Goal: Task Accomplishment & Management: Complete application form

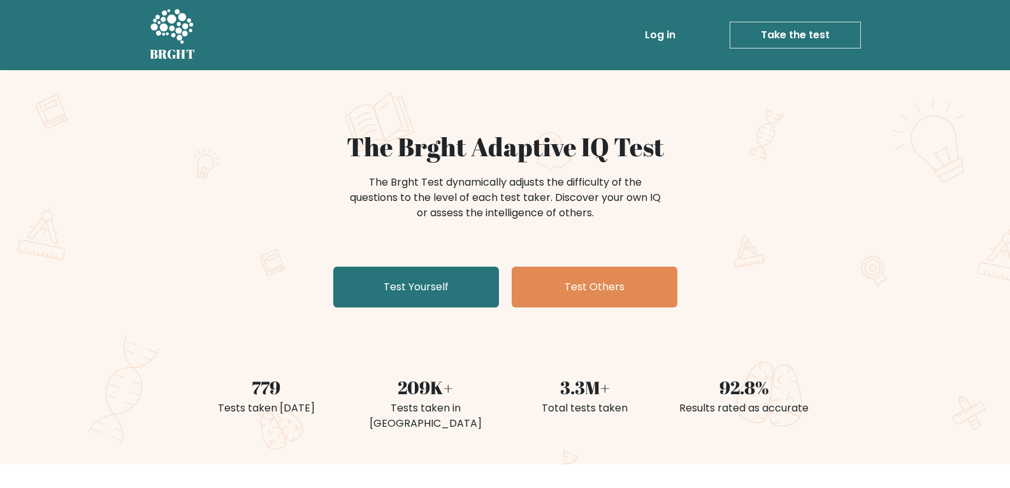
drag, startPoint x: 794, startPoint y: 275, endPoint x: 833, endPoint y: 103, distance: 175.8
click at [795, 275] on div "The Brght Adaptive IQ Test The Brght Test dynamically adjusts the difficulty of…" at bounding box center [505, 221] width 637 height 181
click at [780, 200] on div "The Brght Test dynamically adjusts the difficulty of the questions to the level…" at bounding box center [505, 204] width 622 height 64
click at [175, 280] on div "The Brght Adaptive IQ Test The Brght Test dynamically adjusts the difficulty of…" at bounding box center [505, 267] width 1010 height 394
click at [50, 233] on div "The Brght Adaptive IQ Test The Brght Test dynamically adjusts the difficulty of…" at bounding box center [505, 267] width 1010 height 394
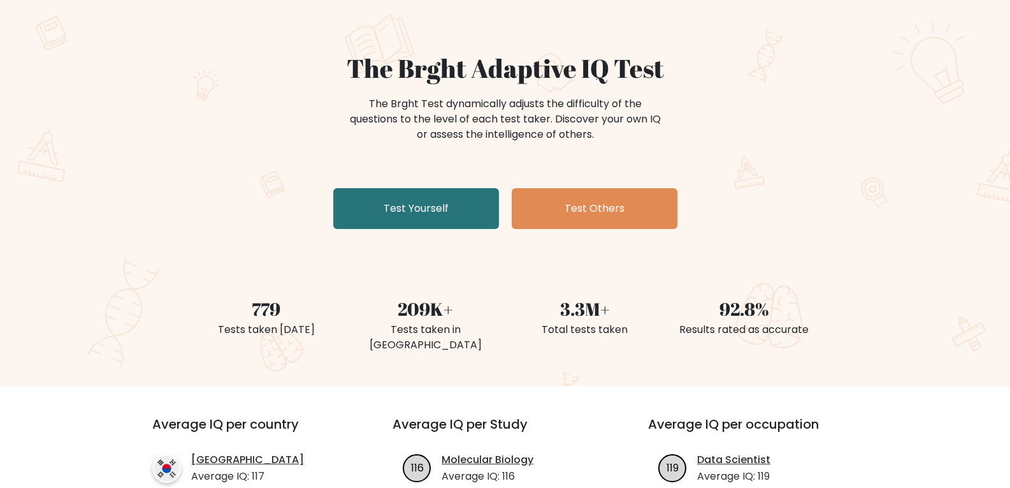
scroll to position [191, 0]
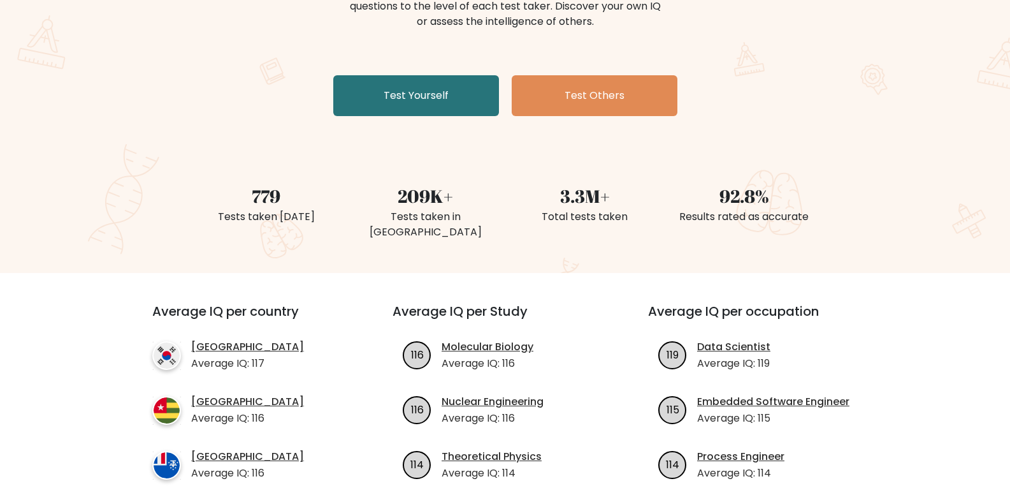
click at [803, 111] on div "The Brght Adaptive IQ Test The Brght Test dynamically adjusts the difficulty of…" at bounding box center [505, 30] width 637 height 181
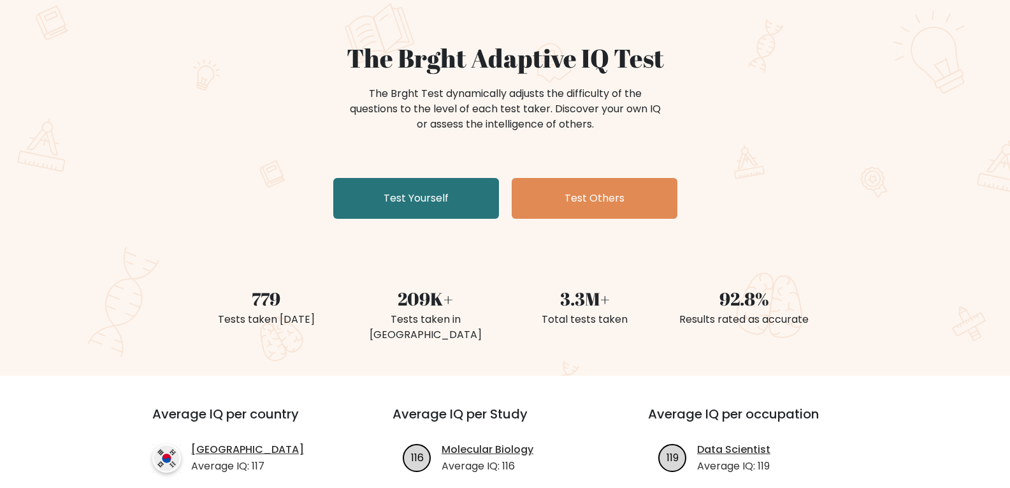
scroll to position [0, 0]
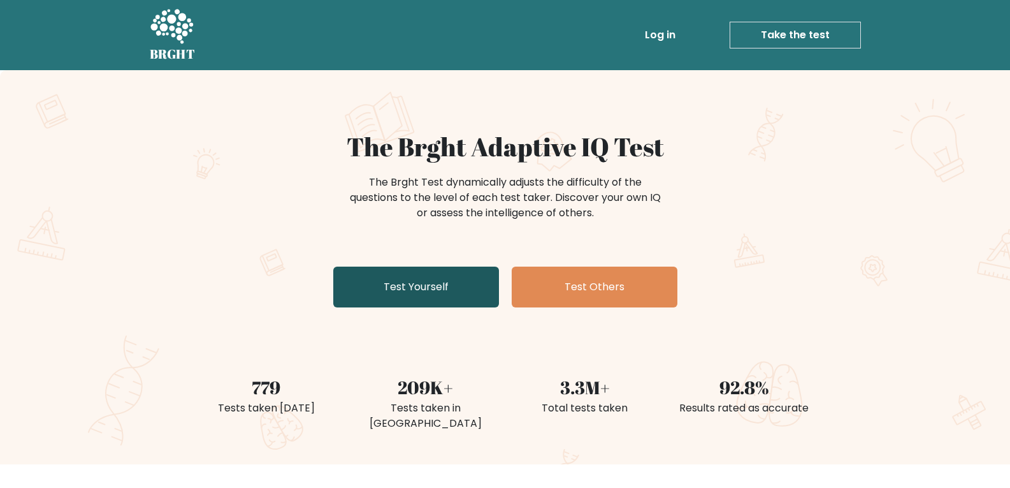
click at [404, 291] on link "Test Yourself" at bounding box center [416, 286] width 166 height 41
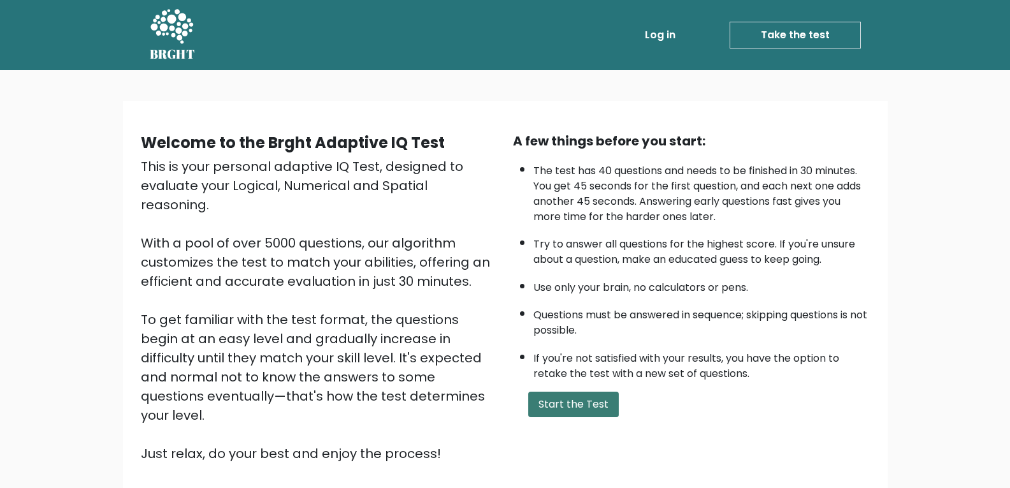
click at [568, 406] on button "Start the Test" at bounding box center [573, 403] width 91 height 25
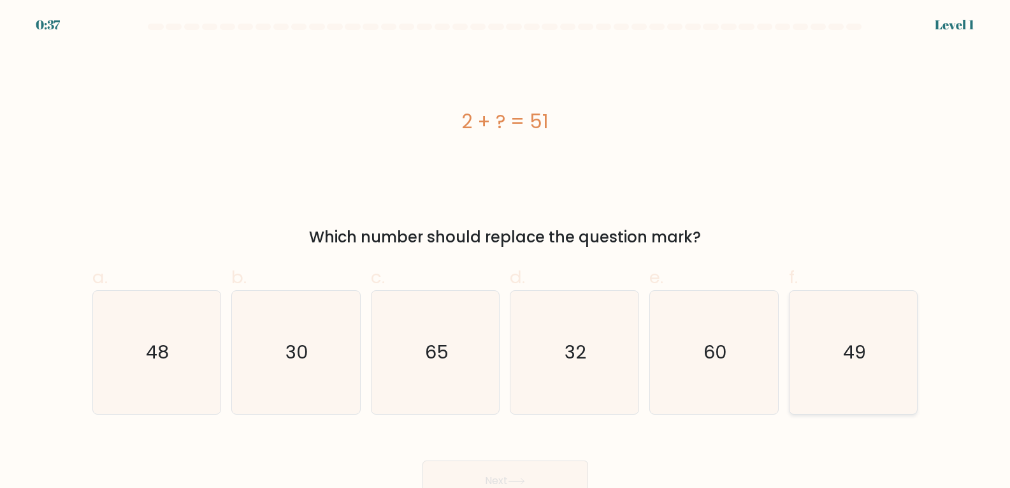
click at [871, 354] on icon "49" at bounding box center [853, 352] width 123 height 123
click at [506, 252] on input "f. 49" at bounding box center [506, 248] width 1 height 8
radio input "true"
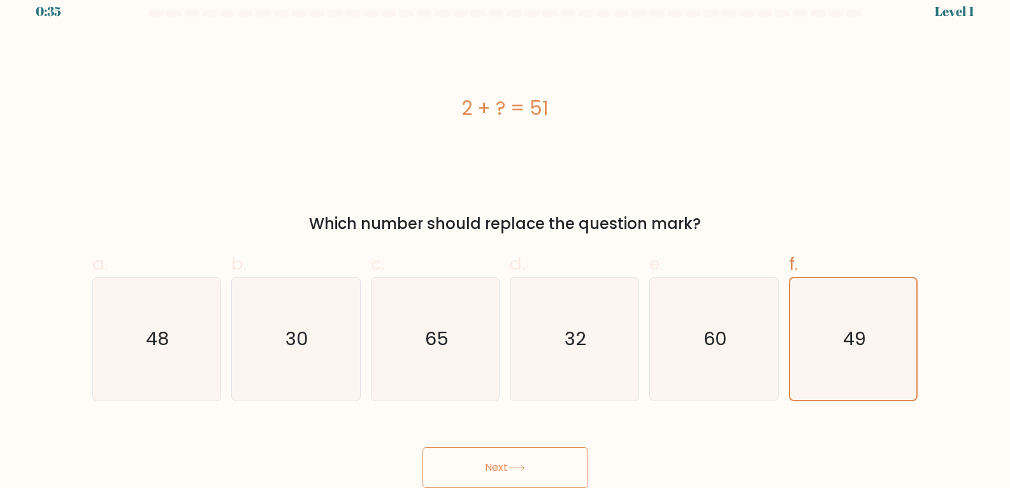
click at [533, 461] on button "Next" at bounding box center [506, 467] width 166 height 41
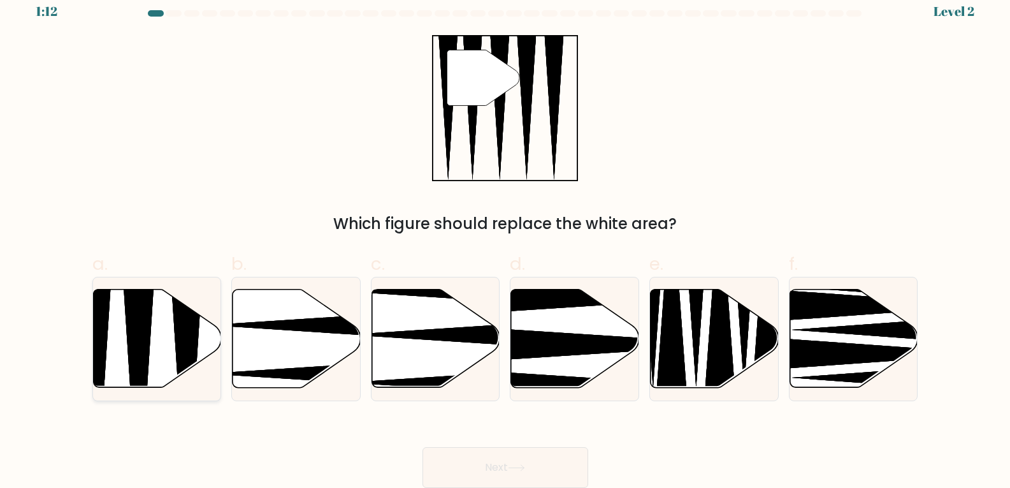
click at [152, 330] on icon at bounding box center [157, 338] width 128 height 98
click at [506, 239] on input "a." at bounding box center [506, 235] width 1 height 8
radio input "true"
click at [563, 472] on button "Next" at bounding box center [506, 467] width 166 height 41
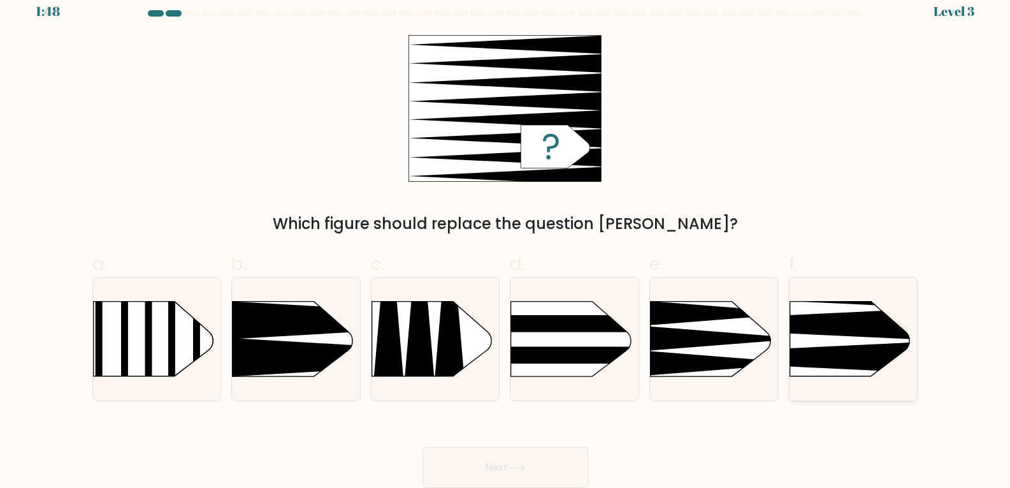
click at [852, 329] on icon at bounding box center [763, 325] width 334 height 32
click at [506, 239] on input "f." at bounding box center [506, 235] width 1 height 8
radio input "true"
click at [537, 465] on button "Next" at bounding box center [506, 467] width 166 height 41
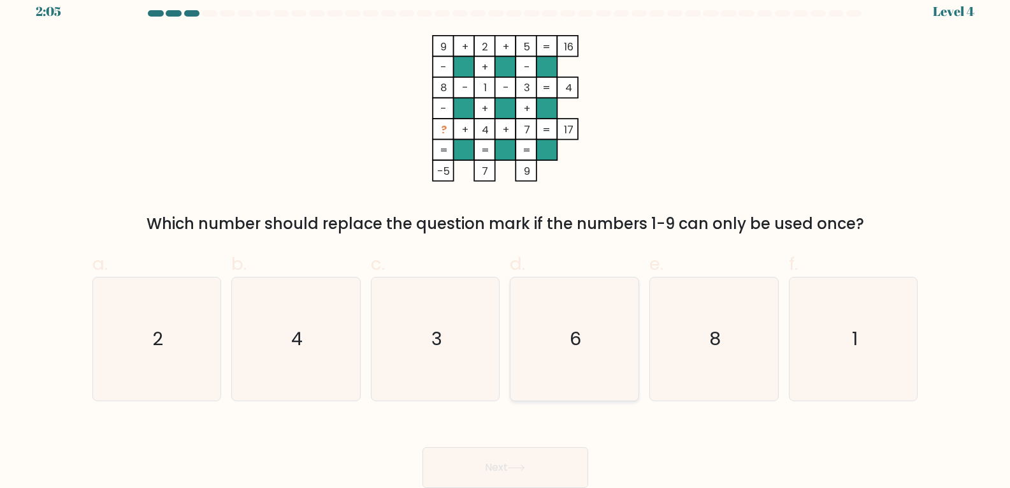
click at [580, 346] on text "6" at bounding box center [576, 338] width 11 height 25
click at [506, 239] on input "d. 6" at bounding box center [506, 235] width 1 height 8
radio input "true"
drag, startPoint x: 537, startPoint y: 460, endPoint x: 539, endPoint y: 451, distance: 9.1
click at [538, 460] on button "Next" at bounding box center [506, 467] width 166 height 41
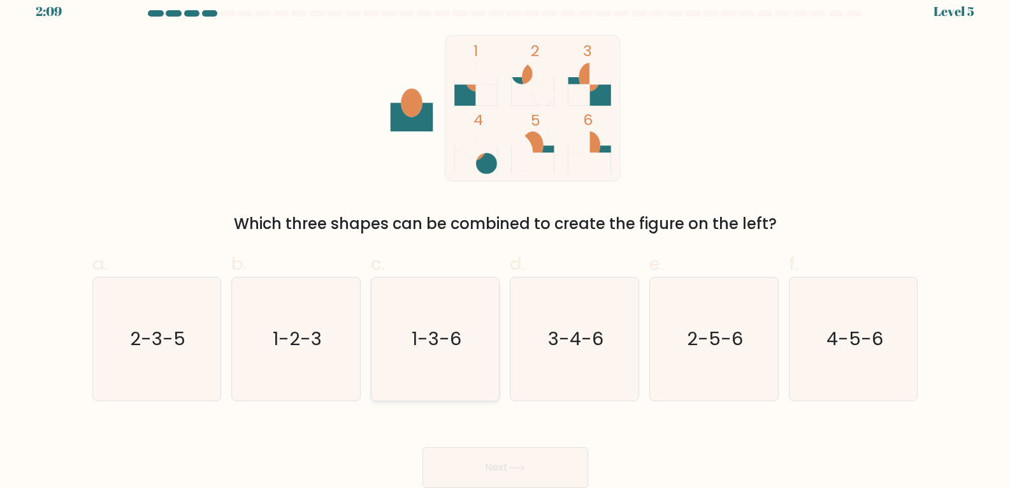
click at [444, 340] on text "1-3-6" at bounding box center [437, 338] width 50 height 25
click at [506, 239] on input "c. 1-3-6" at bounding box center [506, 235] width 1 height 8
radio input "true"
click at [513, 458] on button "Next" at bounding box center [506, 467] width 166 height 41
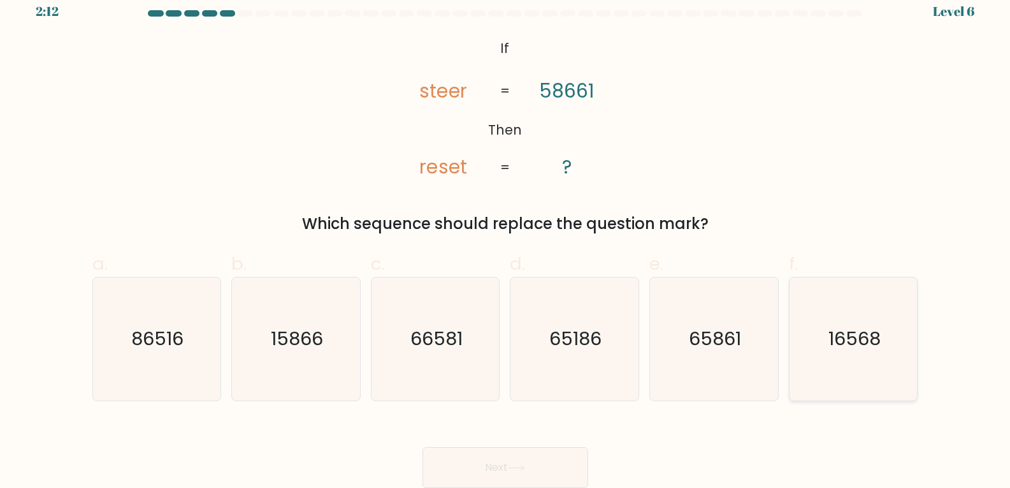
click at [852, 338] on text "16568" at bounding box center [855, 338] width 52 height 25
click at [506, 239] on input "f. 16568" at bounding box center [506, 235] width 1 height 8
radio input "true"
click at [520, 464] on icon at bounding box center [516, 467] width 17 height 7
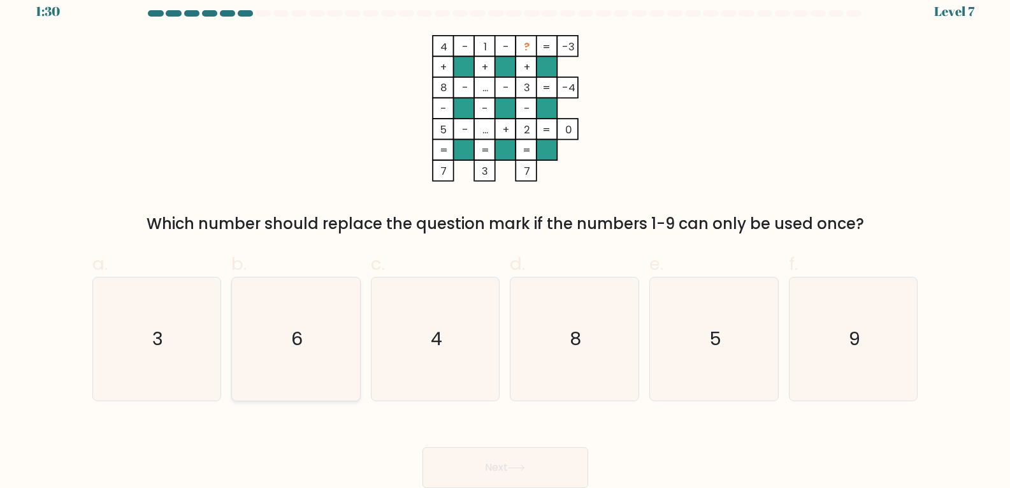
click at [302, 374] on icon "6" at bounding box center [296, 338] width 123 height 123
click at [506, 239] on input "b. 6" at bounding box center [506, 235] width 1 height 8
radio input "true"
click at [536, 473] on button "Next" at bounding box center [506, 467] width 166 height 41
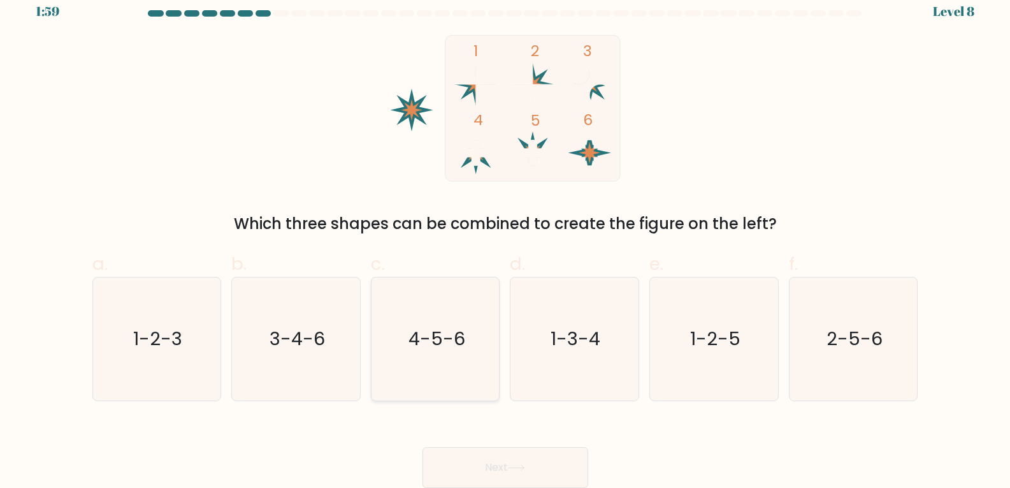
click at [462, 321] on icon "4-5-6" at bounding box center [435, 338] width 123 height 123
click at [506, 239] on input "c. 4-5-6" at bounding box center [506, 235] width 1 height 8
radio input "true"
click at [517, 439] on div "Next" at bounding box center [505, 451] width 841 height 71
click at [523, 463] on button "Next" at bounding box center [506, 467] width 166 height 41
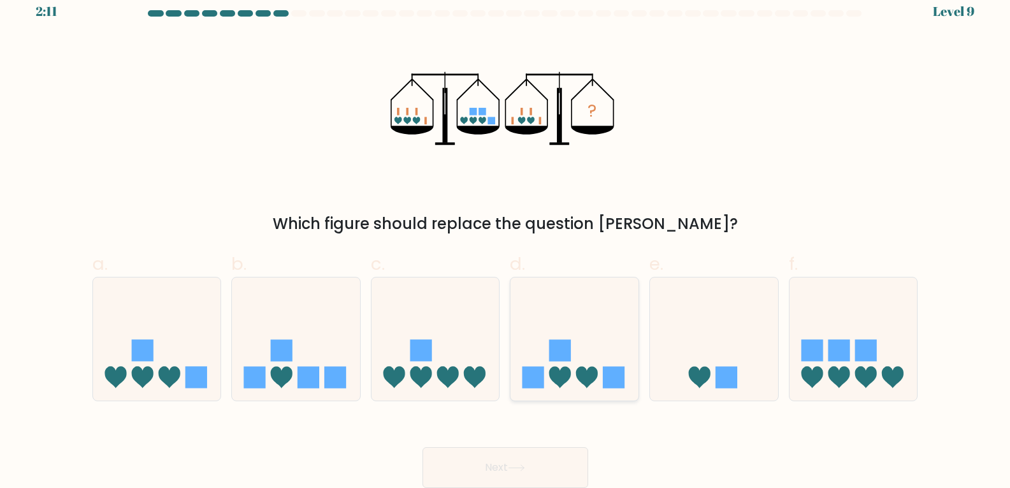
click at [588, 349] on icon at bounding box center [575, 339] width 128 height 106
click at [506, 239] on input "d." at bounding box center [506, 235] width 1 height 8
radio input "true"
click at [545, 460] on button "Next" at bounding box center [506, 467] width 166 height 41
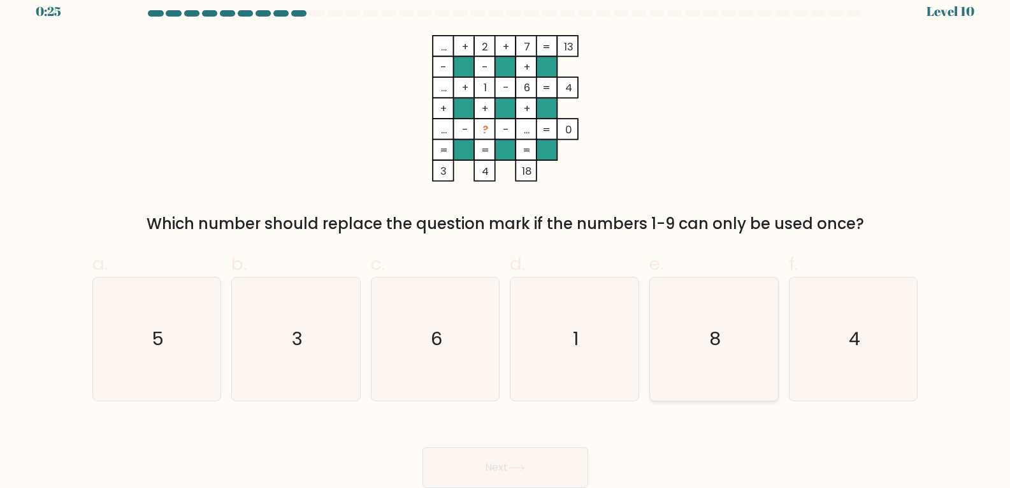
click at [741, 357] on icon "8" at bounding box center [714, 338] width 123 height 123
click at [506, 239] on input "e. 8" at bounding box center [506, 235] width 1 height 8
radio input "true"
click at [521, 461] on button "Next" at bounding box center [506, 467] width 166 height 41
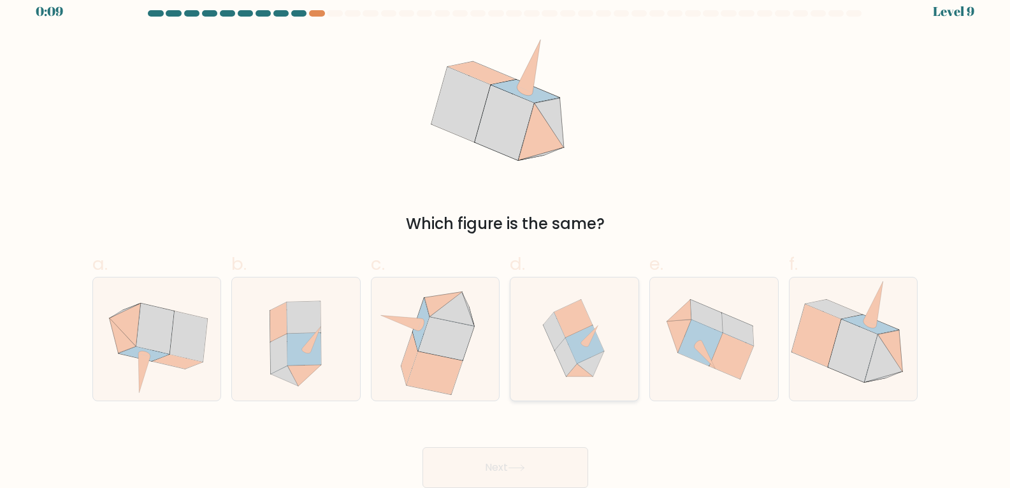
click at [569, 330] on icon at bounding box center [574, 319] width 38 height 38
click at [506, 239] on input "d." at bounding box center [506, 235] width 1 height 8
radio input "true"
click at [556, 461] on button "Next" at bounding box center [506, 467] width 166 height 41
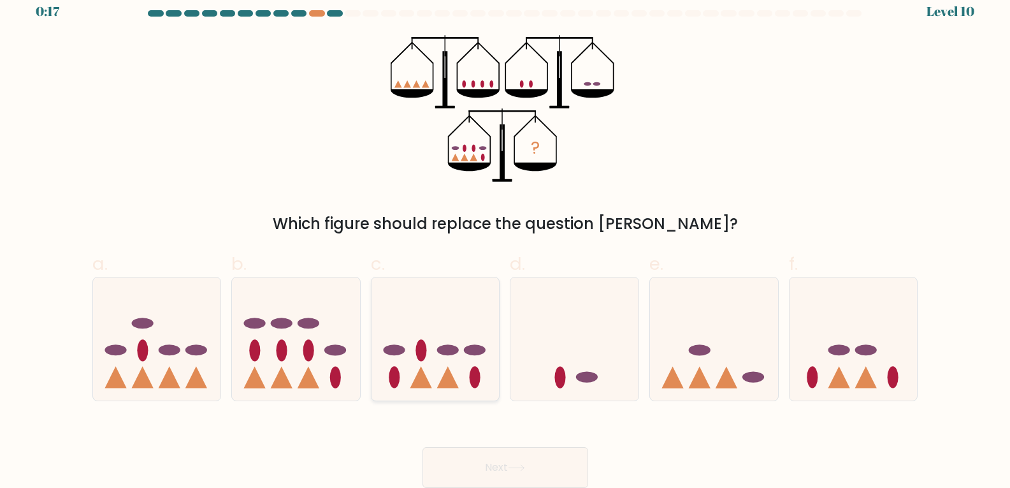
click at [410, 331] on icon at bounding box center [436, 339] width 128 height 106
click at [506, 239] on input "c." at bounding box center [506, 235] width 1 height 8
radio input "true"
click at [520, 467] on icon at bounding box center [516, 467] width 17 height 7
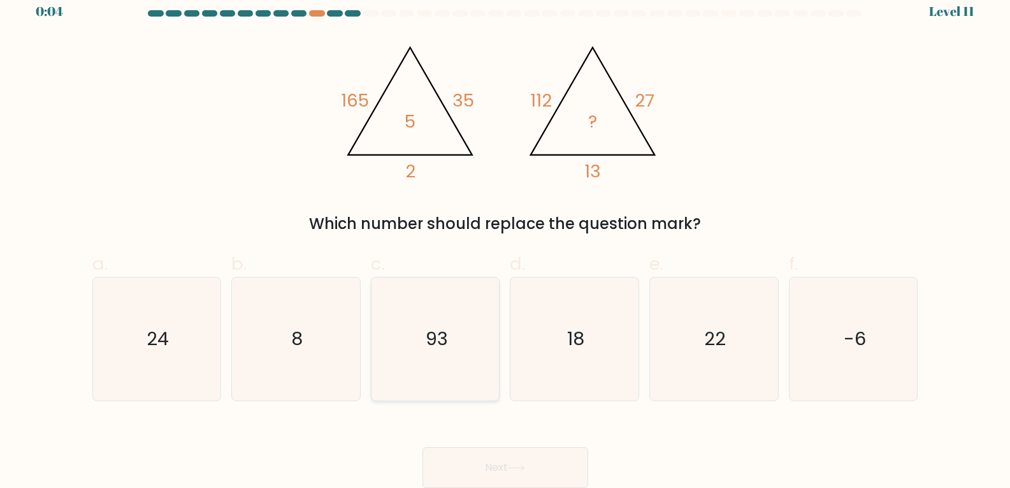
click at [394, 340] on icon "93" at bounding box center [435, 338] width 123 height 123
click at [506, 239] on input "c. 93" at bounding box center [506, 235] width 1 height 8
radio input "true"
click at [884, 335] on icon "-6" at bounding box center [853, 338] width 123 height 123
click at [506, 239] on input "f. -6" at bounding box center [506, 235] width 1 height 8
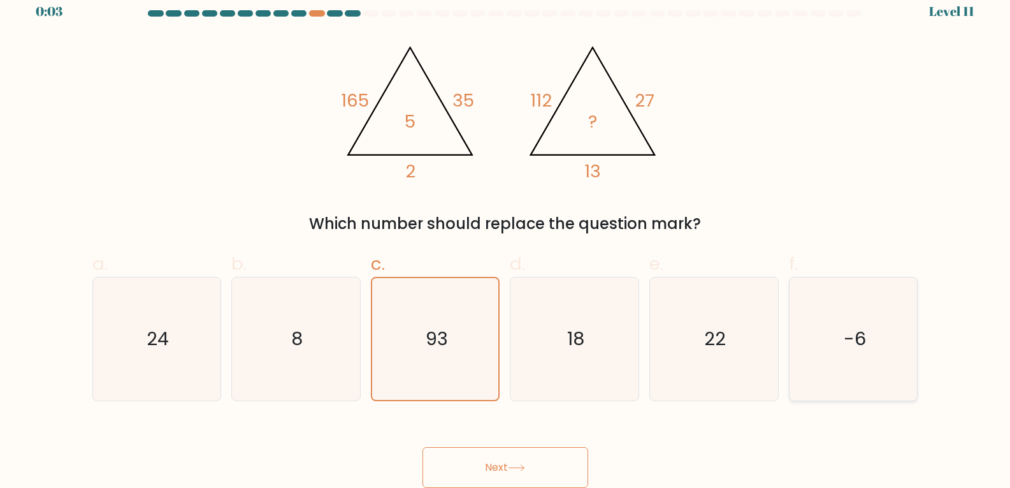
radio input "true"
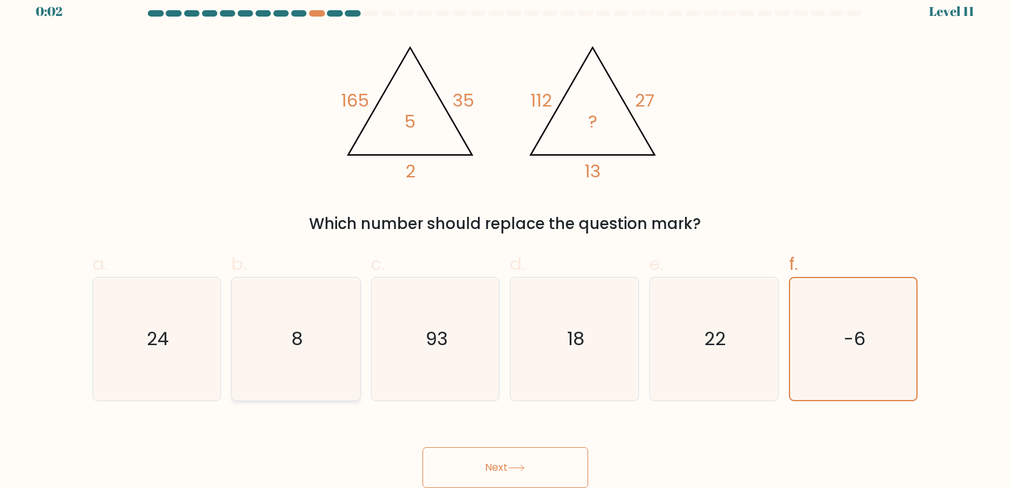
click at [288, 350] on icon "8" at bounding box center [296, 338] width 123 height 123
click at [506, 239] on input "b. 8" at bounding box center [506, 235] width 1 height 8
radio input "true"
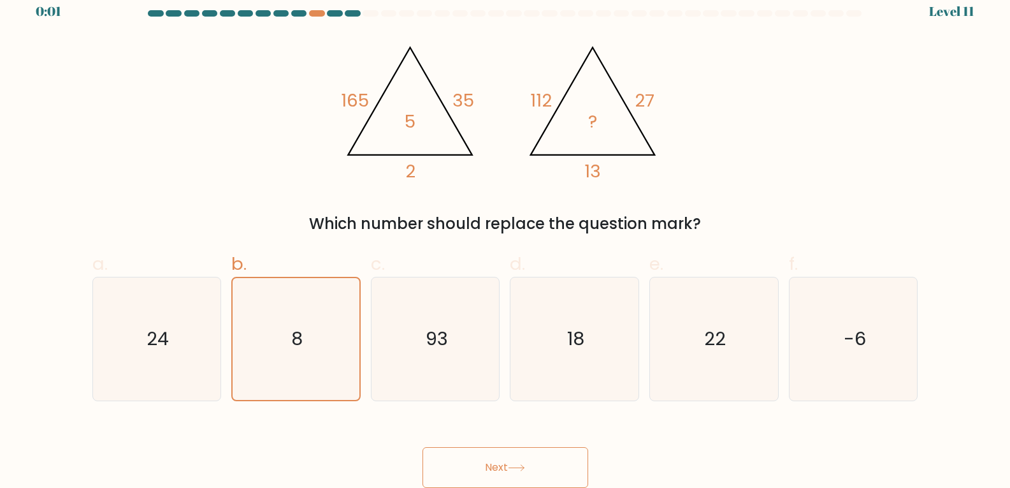
click at [514, 461] on button "Next" at bounding box center [506, 467] width 166 height 41
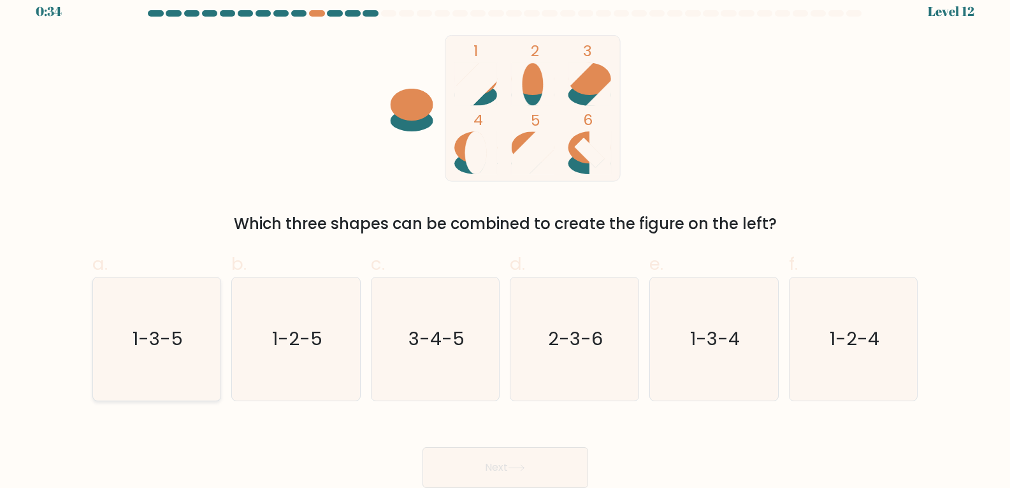
click at [139, 349] on text "1-3-5" at bounding box center [158, 338] width 50 height 25
click at [506, 239] on input "a. 1-3-5" at bounding box center [506, 235] width 1 height 8
radio input "true"
click at [462, 451] on button "Next" at bounding box center [506, 467] width 166 height 41
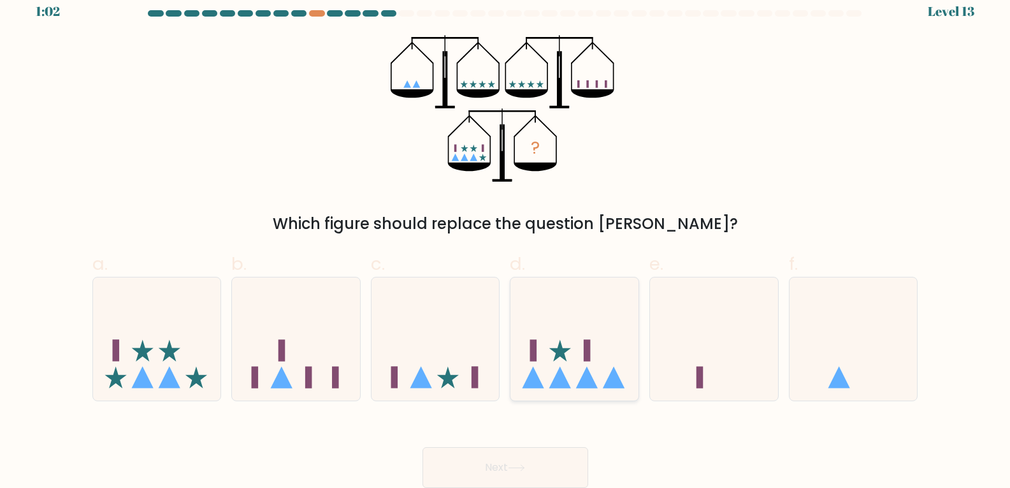
click at [579, 368] on icon at bounding box center [575, 339] width 128 height 106
click at [506, 239] on input "d." at bounding box center [506, 235] width 1 height 8
radio input "true"
click at [556, 450] on button "Next" at bounding box center [506, 467] width 166 height 41
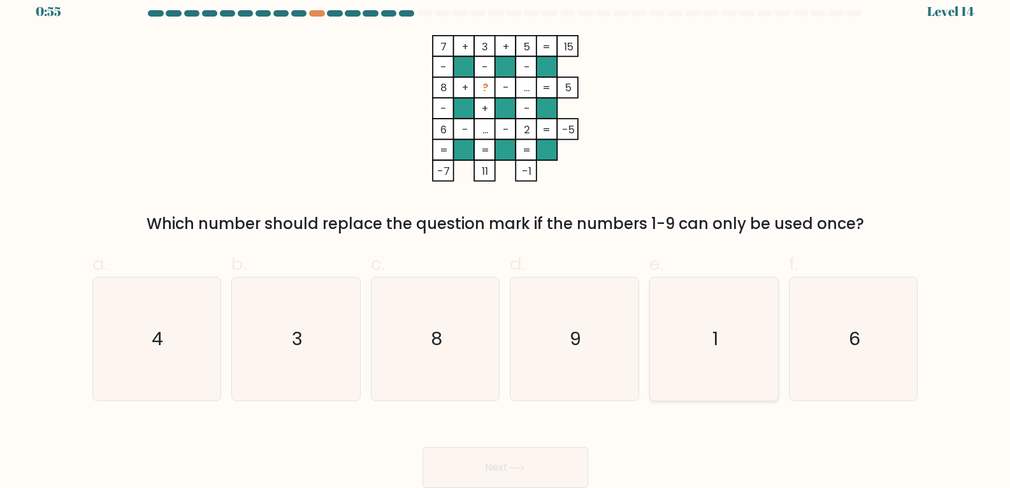
click at [716, 347] on text "1" at bounding box center [716, 338] width 6 height 25
click at [506, 239] on input "e. 1" at bounding box center [506, 235] width 1 height 8
radio input "true"
click at [530, 466] on button "Next" at bounding box center [506, 467] width 166 height 41
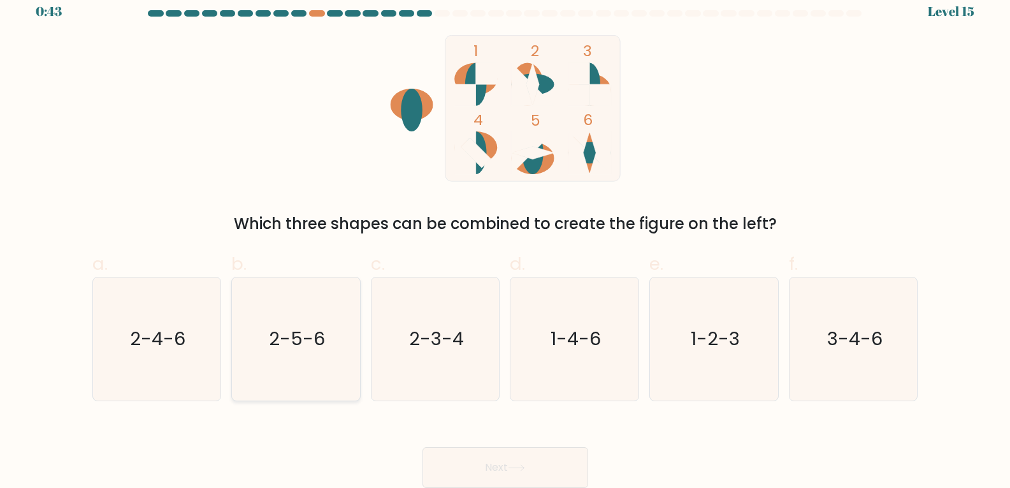
click at [295, 342] on text "2-5-6" at bounding box center [297, 338] width 56 height 25
click at [506, 239] on input "b. 2-5-6" at bounding box center [506, 235] width 1 height 8
radio input "true"
click at [543, 463] on button "Next" at bounding box center [506, 467] width 166 height 41
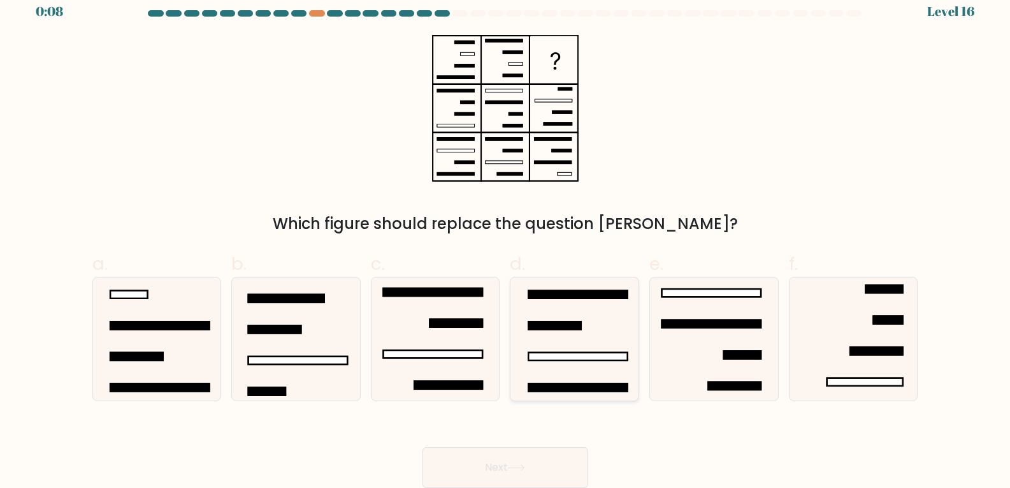
click at [601, 342] on icon at bounding box center [574, 338] width 123 height 123
click at [506, 239] on input "d." at bounding box center [506, 235] width 1 height 8
radio input "true"
click at [548, 464] on button "Next" at bounding box center [506, 467] width 166 height 41
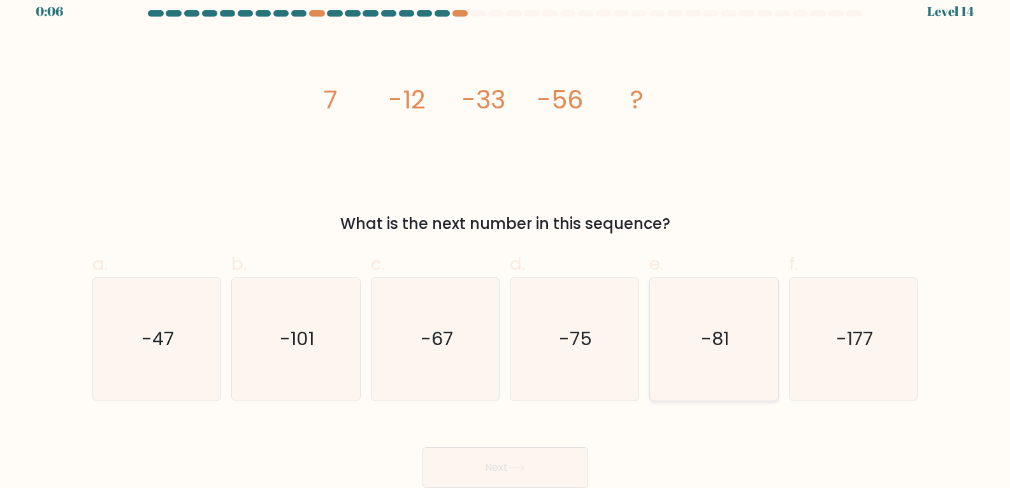
click at [733, 349] on icon "-81" at bounding box center [714, 338] width 123 height 123
click at [506, 239] on input "e. -81" at bounding box center [506, 235] width 1 height 8
radio input "true"
click at [549, 466] on button "Next" at bounding box center [506, 467] width 166 height 41
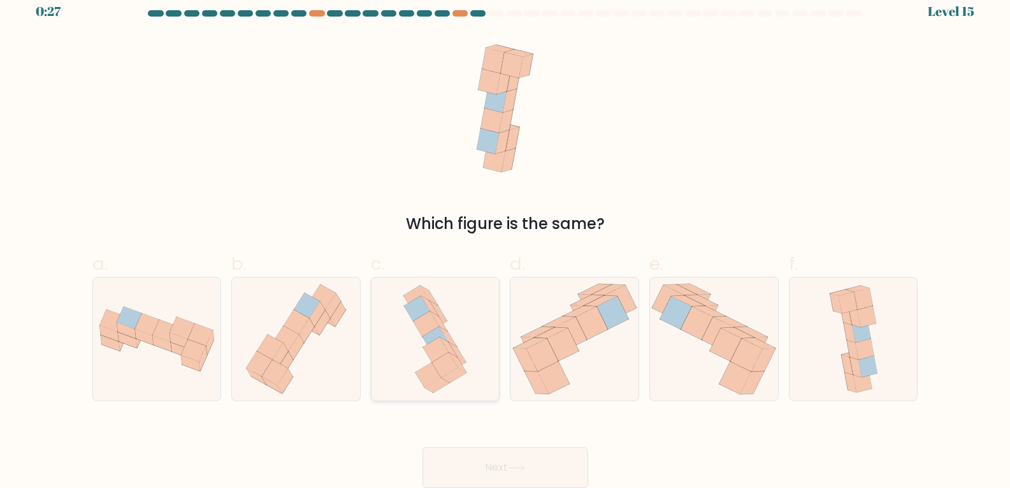
click at [446, 338] on icon at bounding box center [435, 338] width 25 height 25
click at [506, 239] on input "c." at bounding box center [506, 235] width 1 height 8
radio input "true"
click at [498, 465] on button "Next" at bounding box center [506, 467] width 166 height 41
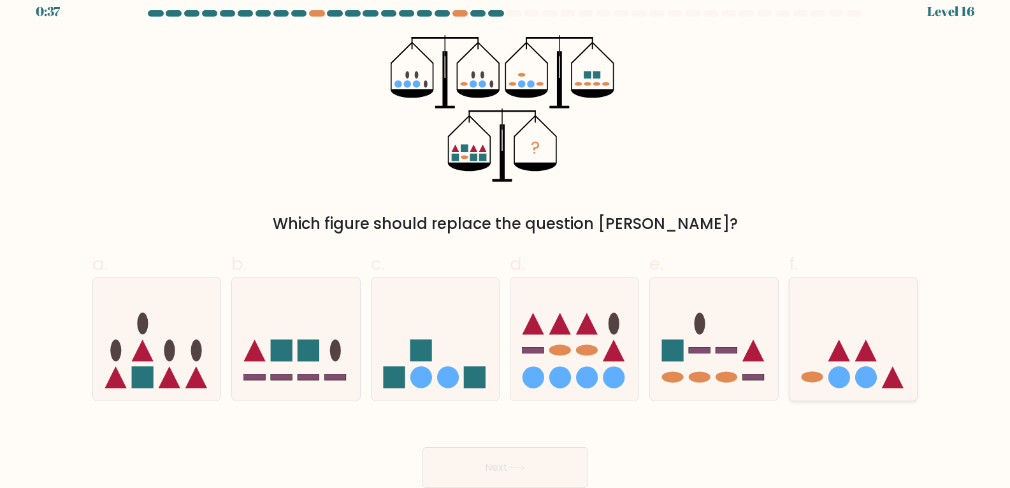
click at [861, 386] on circle at bounding box center [866, 378] width 22 height 22
click at [506, 239] on input "f." at bounding box center [506, 235] width 1 height 8
radio input "true"
click at [545, 476] on button "Next" at bounding box center [506, 467] width 166 height 41
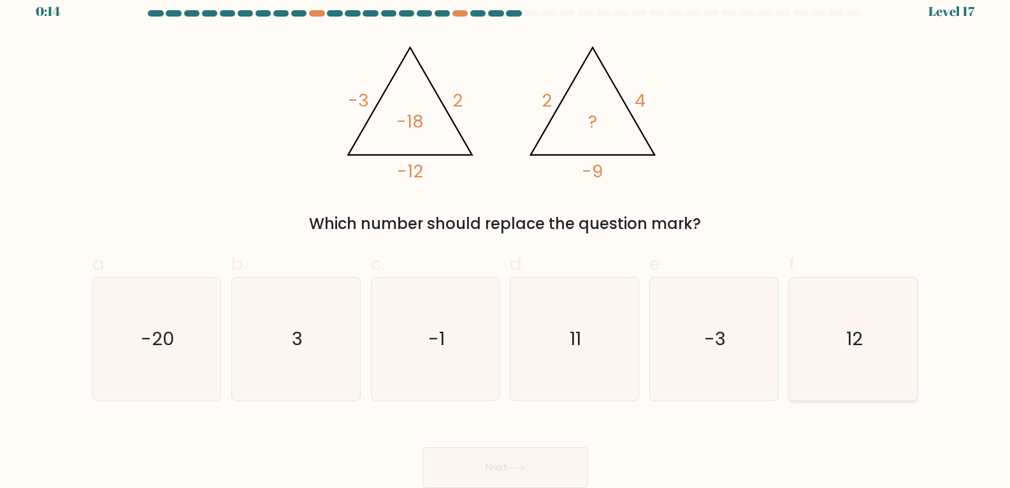
click at [857, 314] on icon "12" at bounding box center [853, 338] width 123 height 123
click at [556, 452] on button "Next" at bounding box center [506, 467] width 166 height 41
drag, startPoint x: 557, startPoint y: 452, endPoint x: 603, endPoint y: 431, distance: 50.5
click at [560, 447] on button "Next" at bounding box center [506, 467] width 166 height 41
click at [675, 384] on icon "-3" at bounding box center [714, 338] width 123 height 123
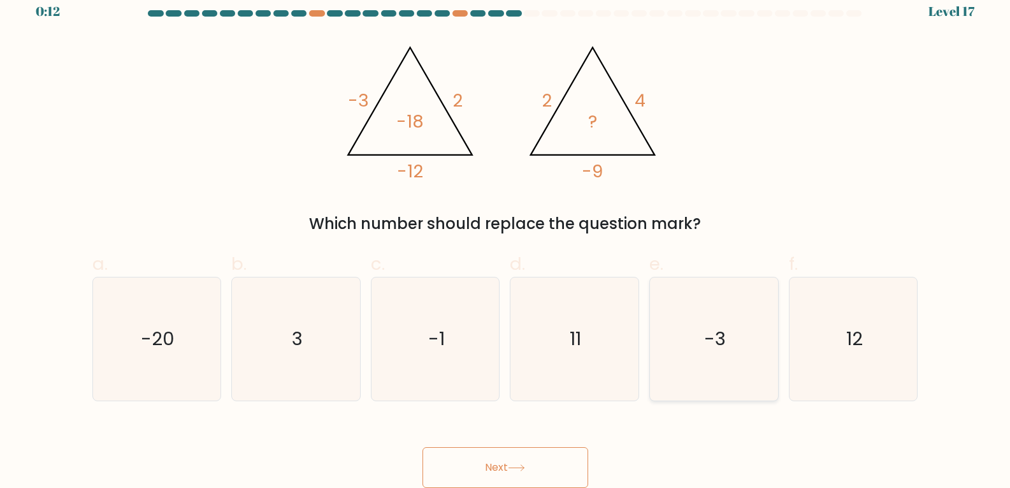
click at [506, 239] on input "e. -3" at bounding box center [506, 235] width 1 height 8
radio input "true"
click at [496, 466] on button "Next" at bounding box center [506, 467] width 166 height 41
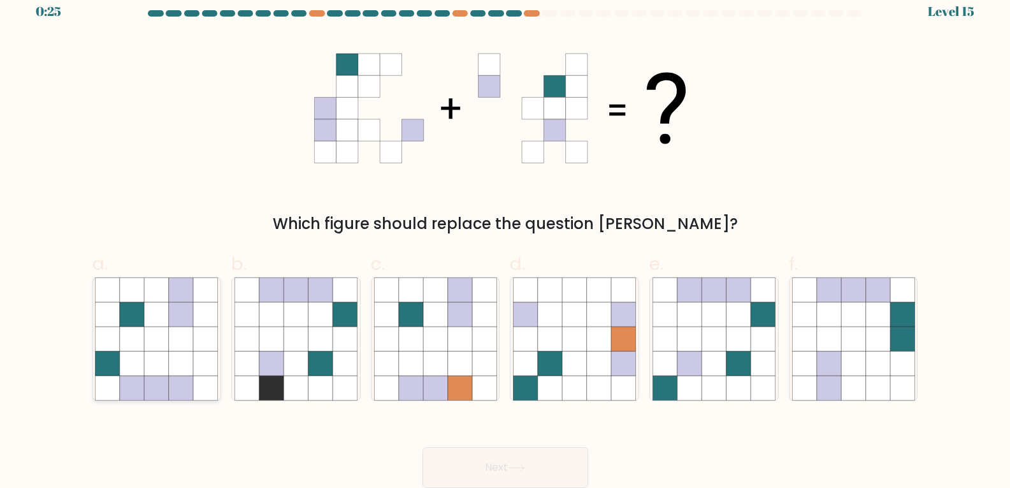
click at [163, 356] on icon at bounding box center [157, 363] width 24 height 24
click at [506, 239] on input "a." at bounding box center [506, 235] width 1 height 8
radio input "true"
click at [509, 450] on button "Next" at bounding box center [506, 467] width 166 height 41
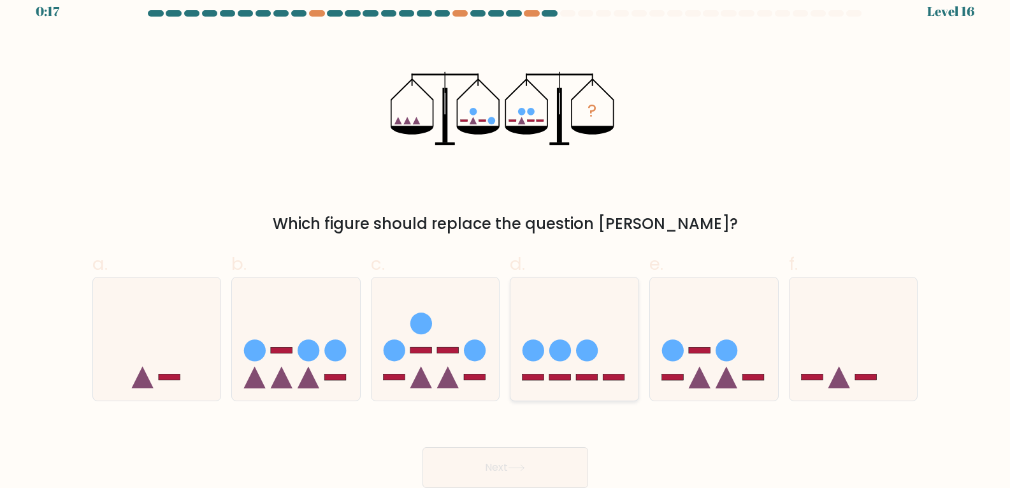
click at [600, 374] on icon at bounding box center [575, 339] width 128 height 106
click at [506, 239] on input "d." at bounding box center [506, 235] width 1 height 8
radio input "true"
click at [551, 482] on button "Next" at bounding box center [506, 467] width 166 height 41
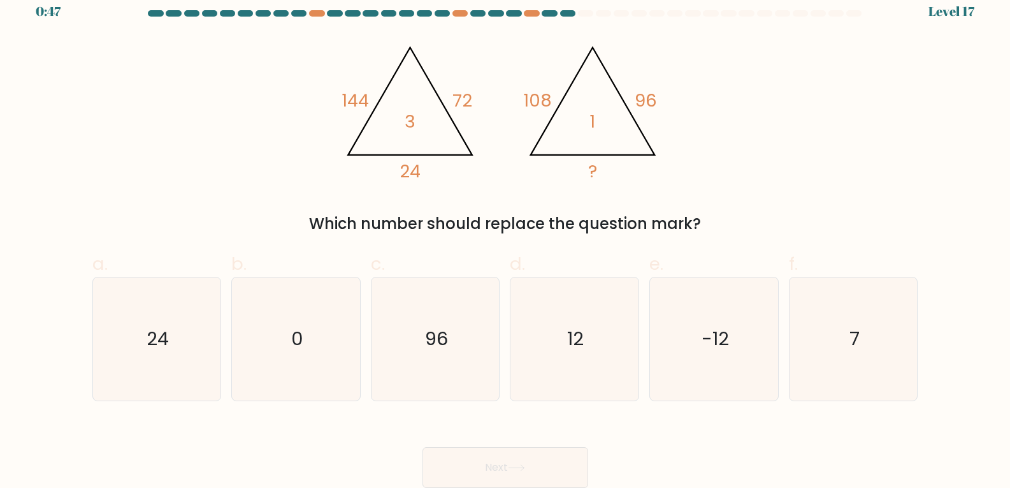
drag, startPoint x: 372, startPoint y: 129, endPoint x: 284, endPoint y: 145, distance: 90.0
click at [284, 145] on div "@import url('https://fonts.googleapis.com/css?family=Abril+Fatface:400,100,100i…" at bounding box center [505, 135] width 841 height 200
click at [849, 355] on icon "7" at bounding box center [853, 338] width 123 height 123
click at [506, 239] on input "f. 7" at bounding box center [506, 235] width 1 height 8
radio input "true"
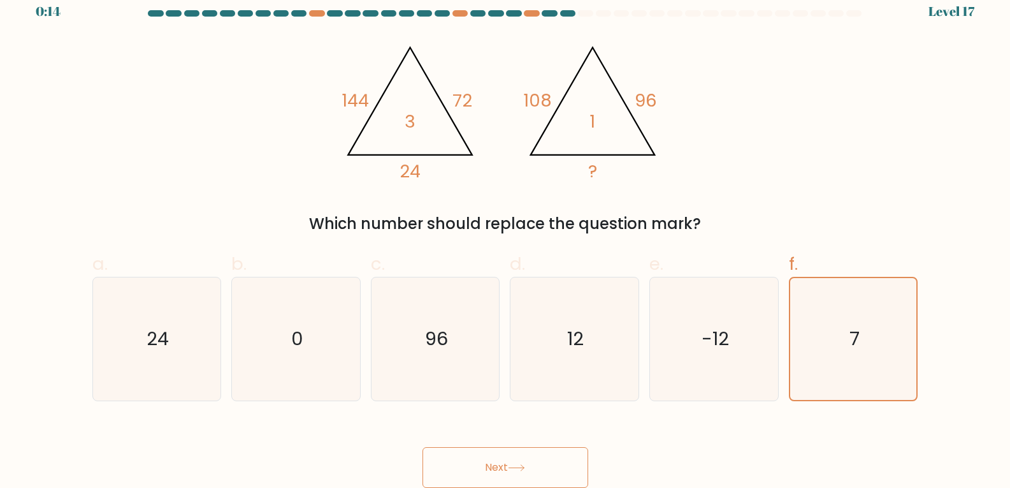
click at [502, 479] on button "Next" at bounding box center [506, 467] width 166 height 41
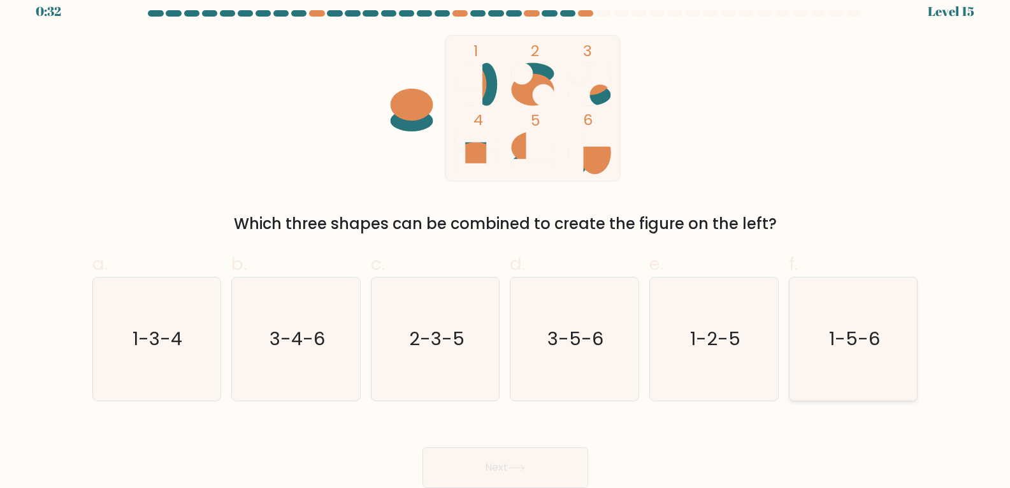
click at [859, 351] on text "1-5-6" at bounding box center [854, 338] width 51 height 25
click at [506, 239] on input "f. 1-5-6" at bounding box center [506, 235] width 1 height 8
radio input "true"
click at [500, 466] on button "Next" at bounding box center [506, 467] width 166 height 41
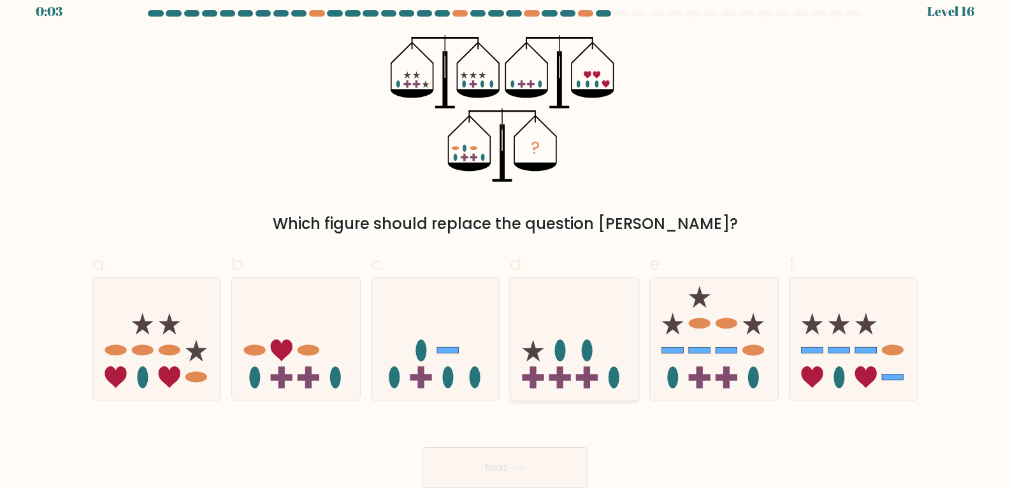
click at [613, 353] on icon at bounding box center [575, 339] width 128 height 106
click at [506, 239] on input "d." at bounding box center [506, 235] width 1 height 8
radio input "true"
click at [537, 474] on button "Next" at bounding box center [506, 467] width 166 height 41
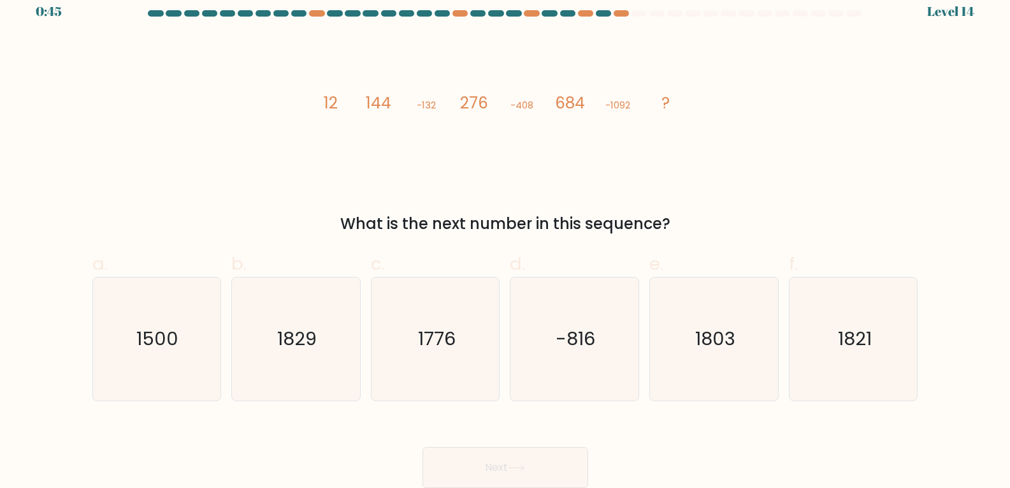
click at [618, 228] on div "What is the next number in this sequence?" at bounding box center [505, 223] width 811 height 23
click at [875, 351] on icon "1821" at bounding box center [853, 338] width 123 height 123
click at [506, 239] on input "f. 1821" at bounding box center [506, 235] width 1 height 8
radio input "true"
click at [500, 463] on button "Next" at bounding box center [506, 467] width 166 height 41
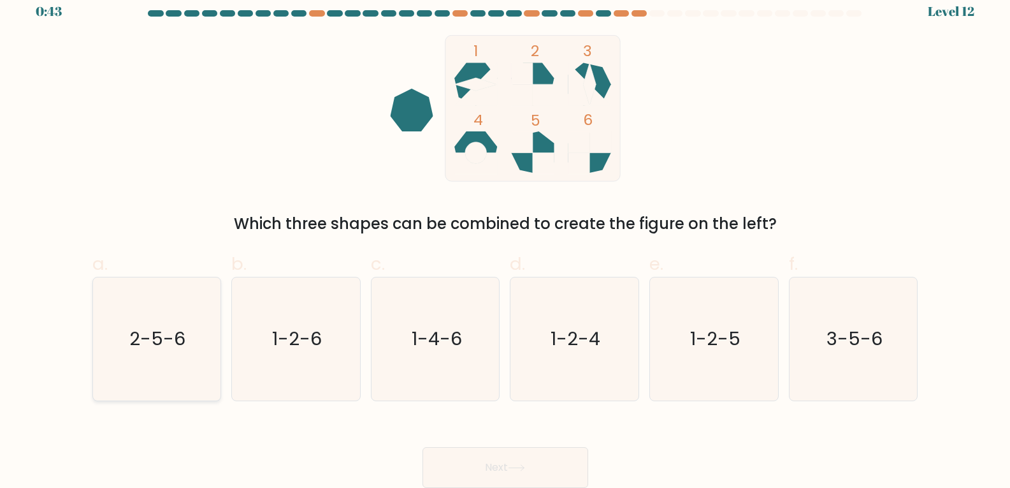
click at [150, 358] on icon "2-5-6" at bounding box center [156, 338] width 123 height 123
click at [506, 239] on input "a. 2-5-6" at bounding box center [506, 235] width 1 height 8
radio input "true"
click at [503, 460] on button "Next" at bounding box center [506, 467] width 166 height 41
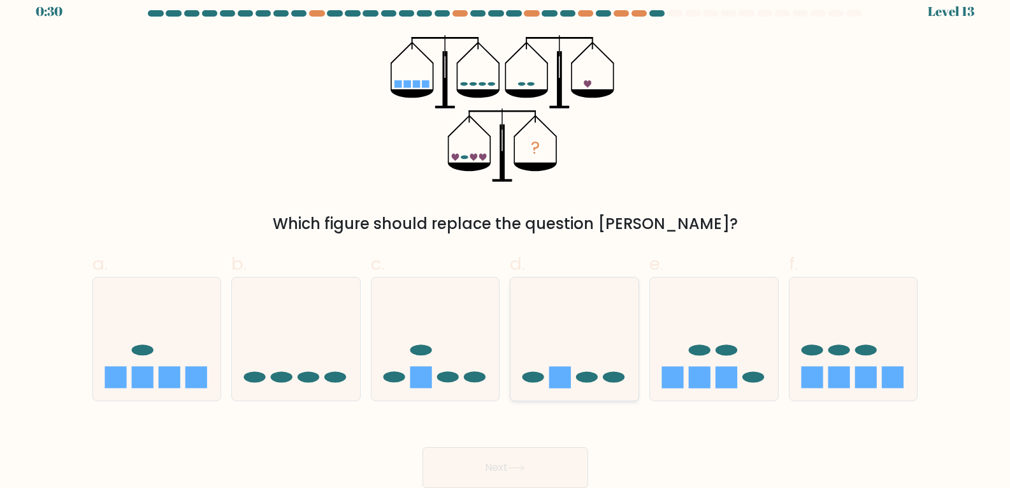
click at [592, 360] on icon at bounding box center [575, 339] width 128 height 106
click at [506, 239] on input "d." at bounding box center [506, 235] width 1 height 8
radio input "true"
click at [533, 471] on button "Next" at bounding box center [506, 467] width 166 height 41
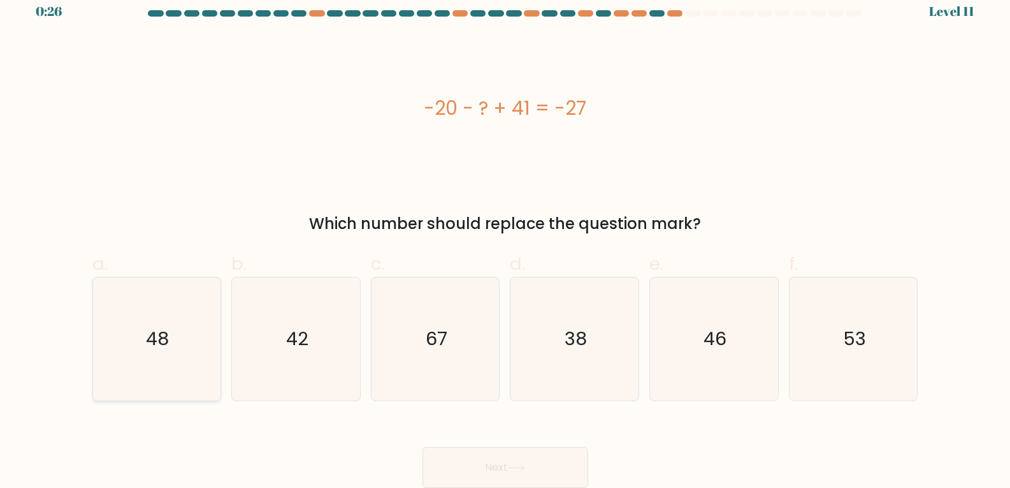
click at [148, 346] on text "48" at bounding box center [158, 338] width 23 height 25
click at [506, 239] on input "a. 48" at bounding box center [506, 235] width 1 height 8
radio input "true"
click at [522, 465] on icon at bounding box center [516, 467] width 17 height 7
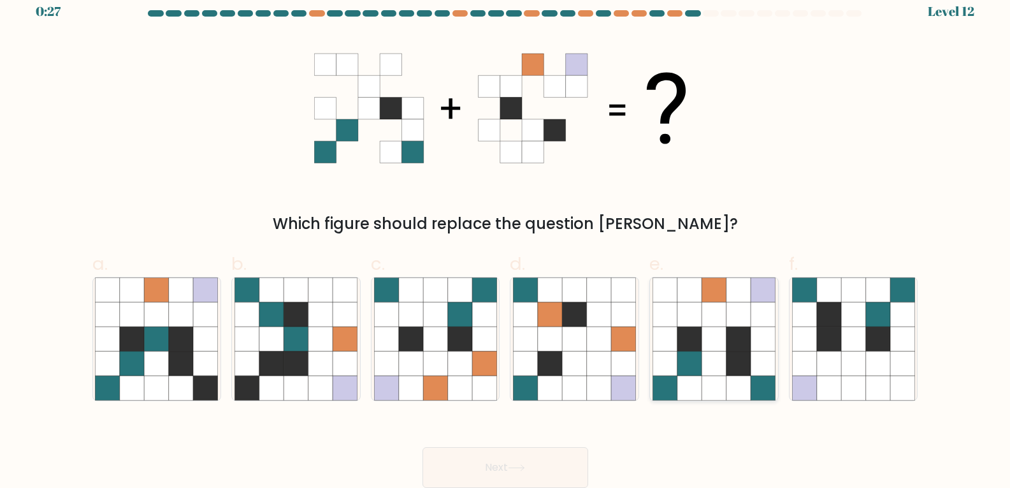
click at [735, 358] on icon at bounding box center [739, 363] width 24 height 24
click at [506, 239] on input "e." at bounding box center [506, 235] width 1 height 8
radio input "true"
click at [551, 469] on button "Next" at bounding box center [506, 467] width 166 height 41
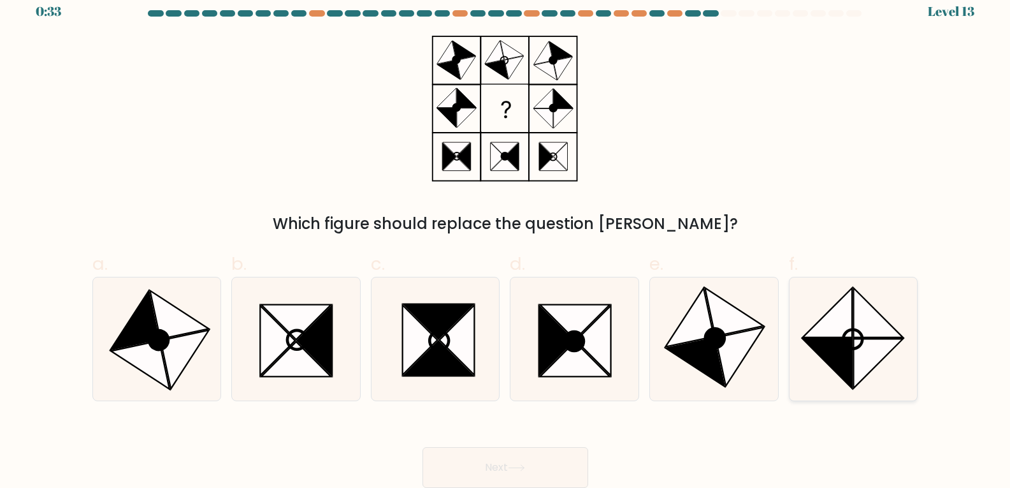
click at [869, 346] on icon at bounding box center [878, 362] width 49 height 49
click at [506, 239] on input "f." at bounding box center [506, 235] width 1 height 8
radio input "true"
click at [539, 466] on button "Next" at bounding box center [506, 467] width 166 height 41
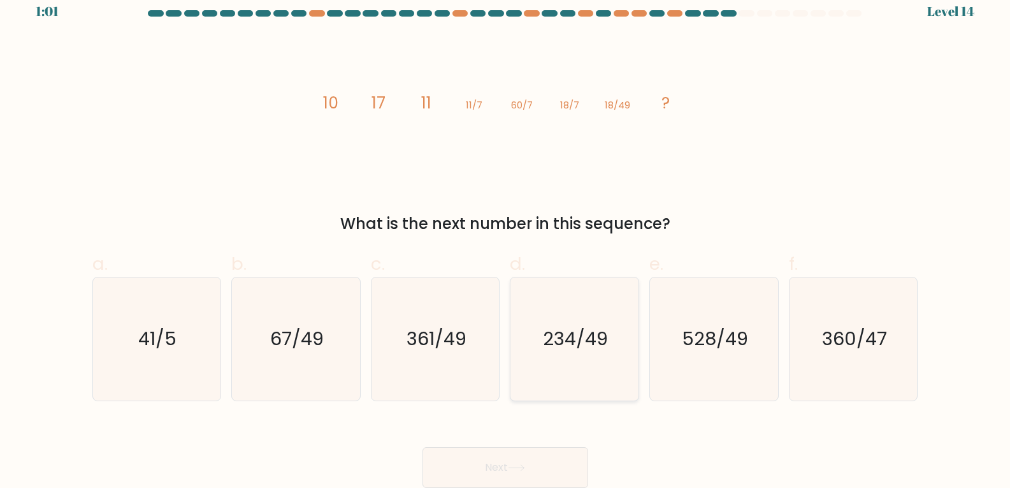
click at [547, 395] on icon "234/49" at bounding box center [574, 338] width 123 height 123
click at [506, 239] on input "d. 234/49" at bounding box center [506, 235] width 1 height 8
radio input "true"
click at [520, 469] on icon at bounding box center [516, 467] width 17 height 7
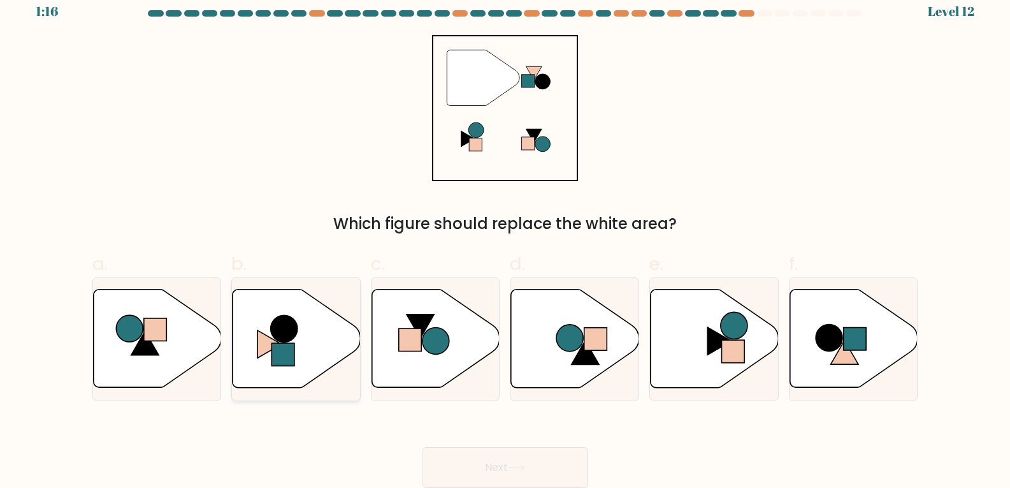
click at [293, 339] on circle at bounding box center [284, 328] width 27 height 27
click at [506, 239] on input "b." at bounding box center [506, 235] width 1 height 8
radio input "true"
click at [524, 468] on icon at bounding box center [516, 467] width 17 height 7
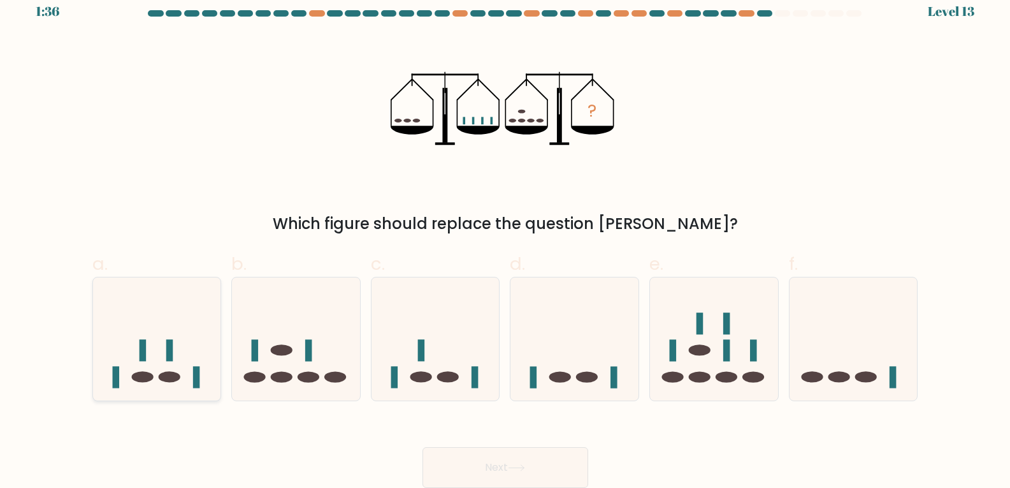
click at [173, 348] on rect at bounding box center [169, 351] width 7 height 22
click at [506, 239] on input "a." at bounding box center [506, 235] width 1 height 8
radio input "true"
click at [537, 457] on button "Next" at bounding box center [506, 467] width 166 height 41
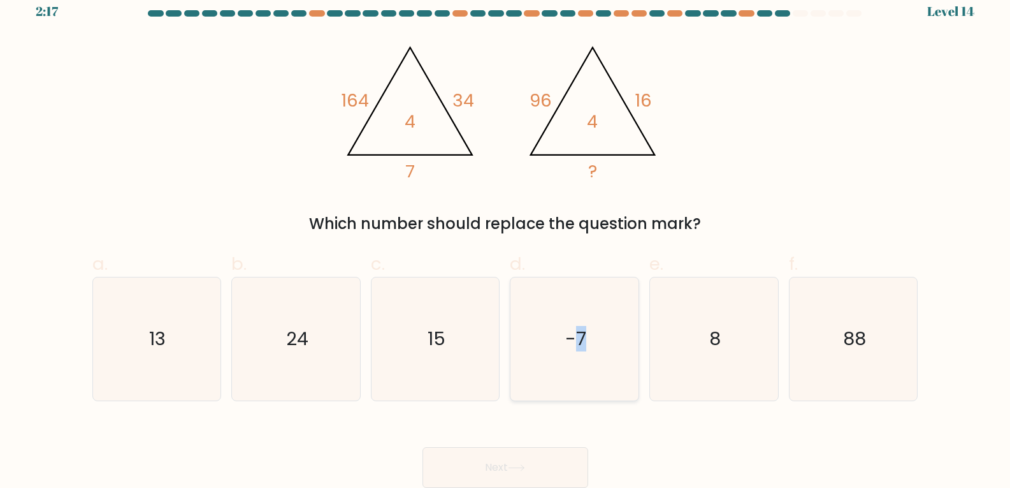
click at [581, 356] on icon "-7" at bounding box center [574, 338] width 123 height 123
click at [570, 470] on button "Next" at bounding box center [506, 467] width 166 height 41
click at [706, 342] on icon "8" at bounding box center [714, 338] width 123 height 123
click at [506, 239] on input "e. 8" at bounding box center [506, 235] width 1 height 8
radio input "true"
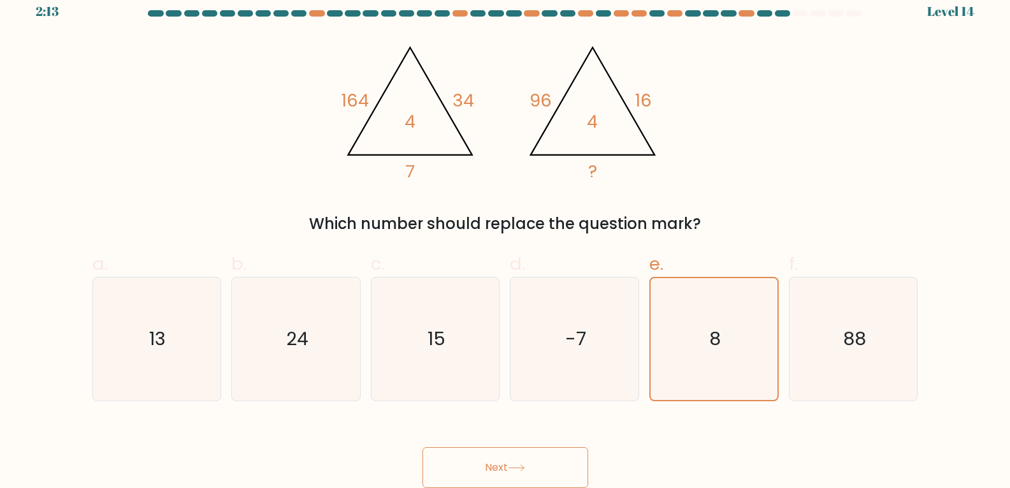
click at [569, 451] on button "Next" at bounding box center [506, 467] width 166 height 41
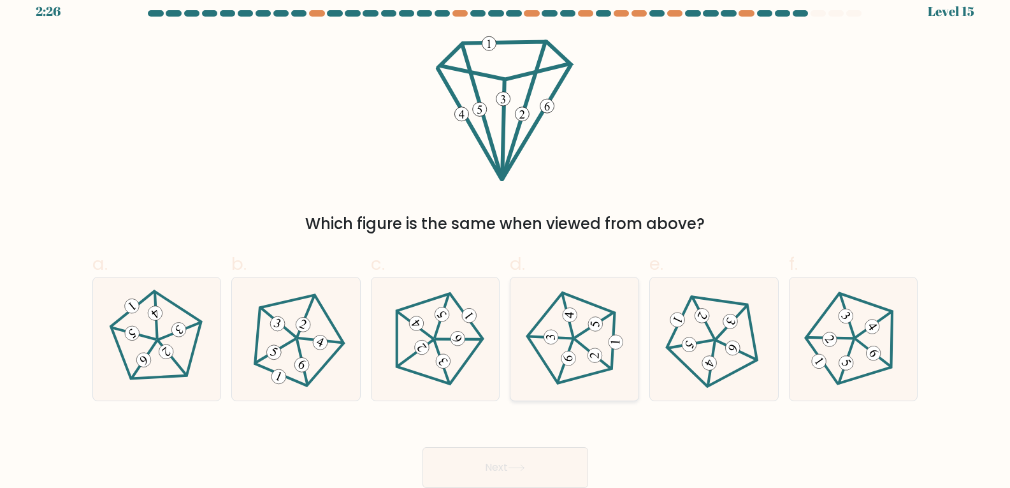
click at [598, 361] on 403 at bounding box center [594, 355] width 15 height 15
click at [506, 239] on input "d." at bounding box center [506, 235] width 1 height 8
radio input "true"
click at [535, 472] on button "Next" at bounding box center [506, 467] width 166 height 41
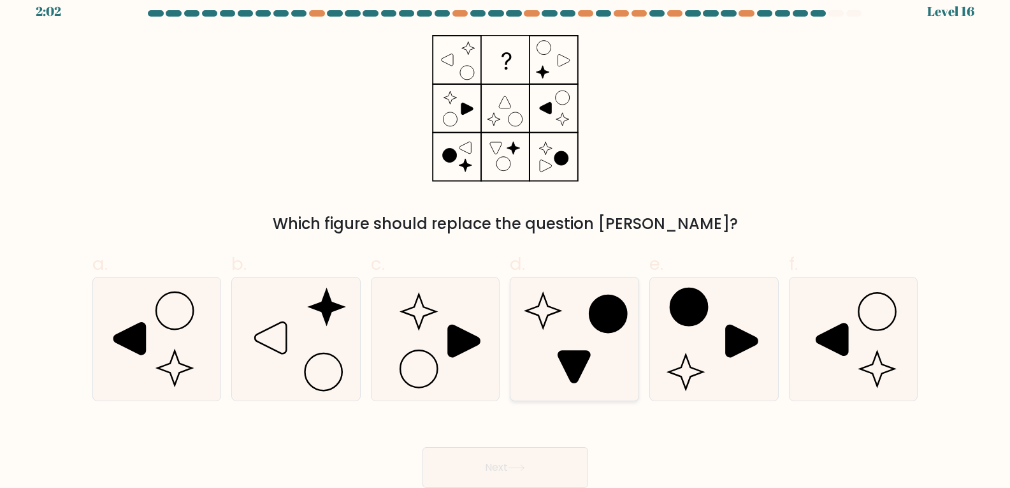
click at [583, 342] on icon at bounding box center [574, 338] width 123 height 123
click at [506, 239] on input "d." at bounding box center [506, 235] width 1 height 8
radio input "true"
click at [510, 459] on button "Next" at bounding box center [506, 467] width 166 height 41
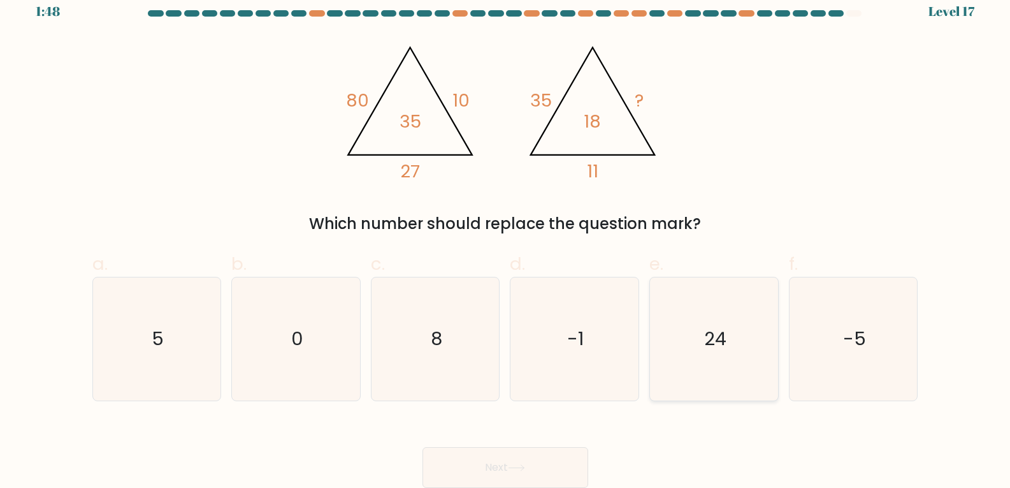
drag, startPoint x: 788, startPoint y: 346, endPoint x: 687, endPoint y: 375, distance: 104.9
click at [787, 347] on div "f. -5" at bounding box center [854, 326] width 140 height 150
drag, startPoint x: 757, startPoint y: 356, endPoint x: 588, endPoint y: 435, distance: 187.1
click at [758, 356] on icon "24" at bounding box center [714, 338] width 123 height 123
click at [506, 239] on input "e. 24" at bounding box center [506, 235] width 1 height 8
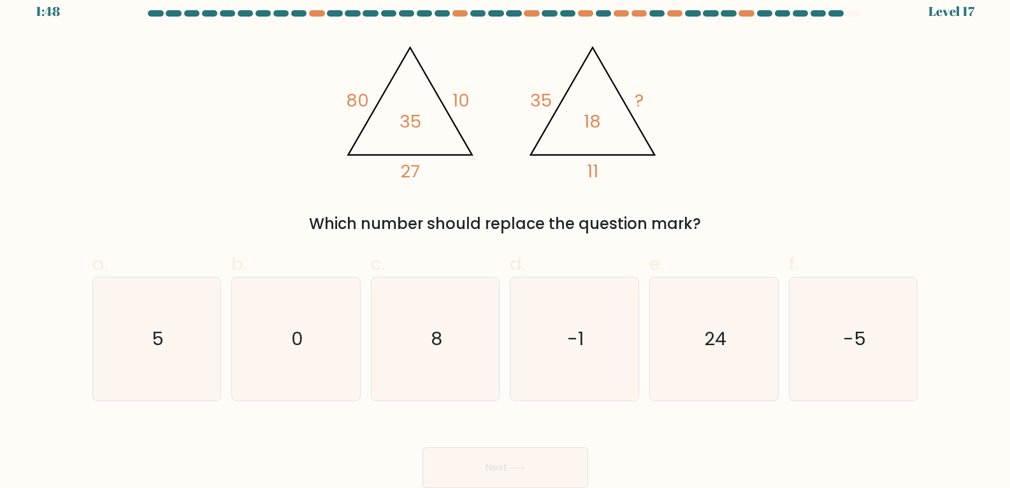
radio input "true"
click at [558, 453] on button "Next" at bounding box center [506, 467] width 166 height 41
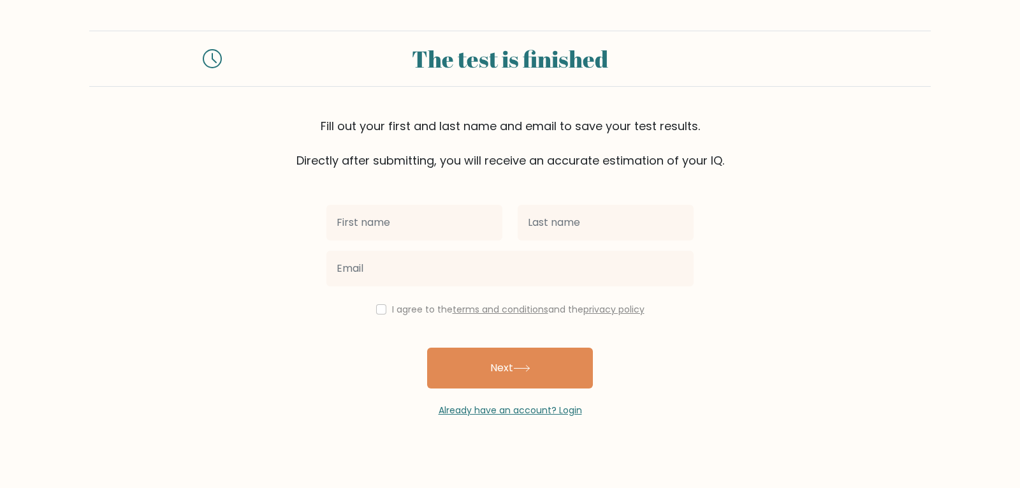
click at [404, 224] on input "text" at bounding box center [414, 223] width 176 height 36
type input "[PERSON_NAME]"
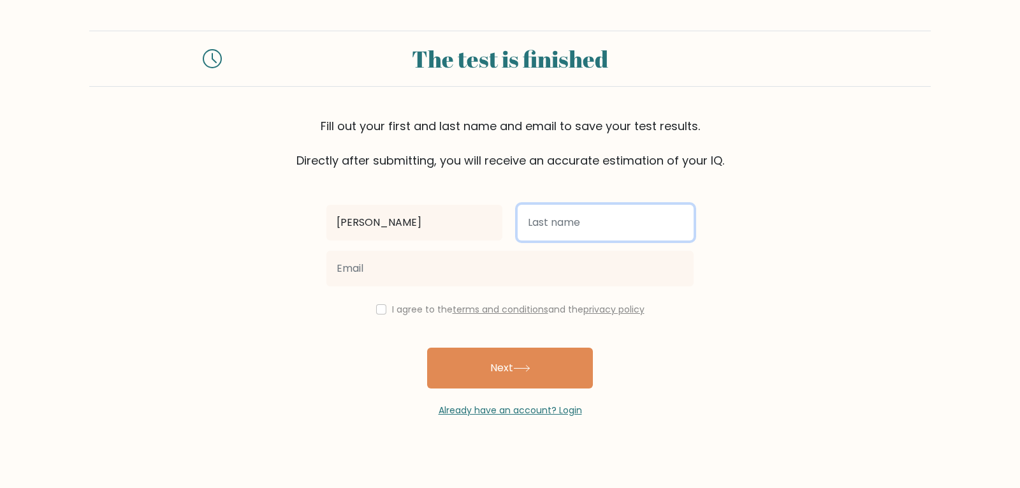
click at [578, 233] on input "text" at bounding box center [606, 223] width 176 height 36
type input "Panla-an"
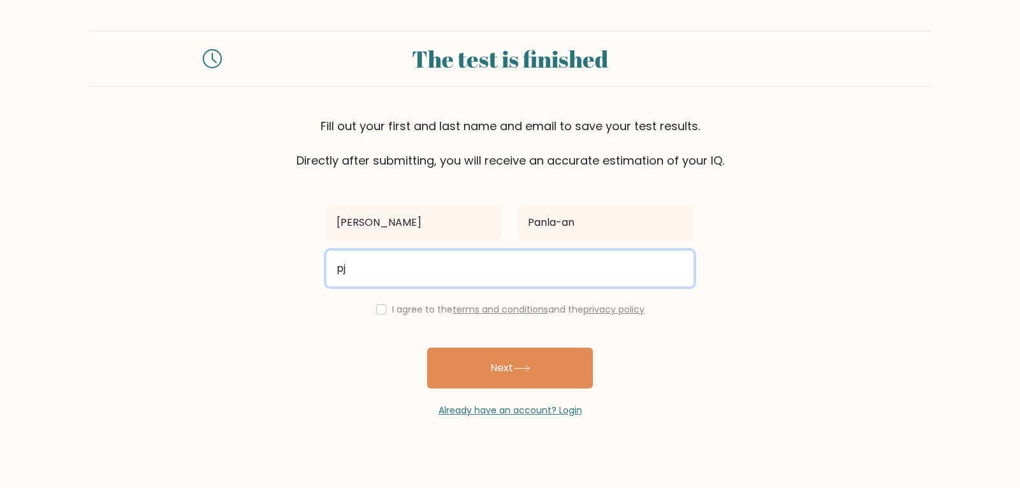
type input "PJVPanlaan@gmail.com"
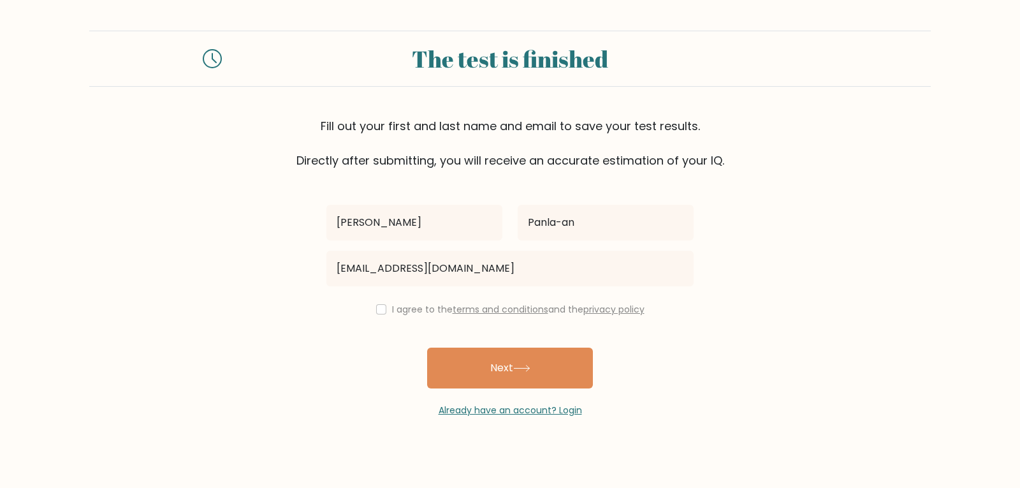
click at [384, 312] on div "I agree to the terms and conditions and the privacy policy" at bounding box center [510, 309] width 382 height 15
click at [378, 312] on input "checkbox" at bounding box center [381, 309] width 10 height 10
checkbox input "true"
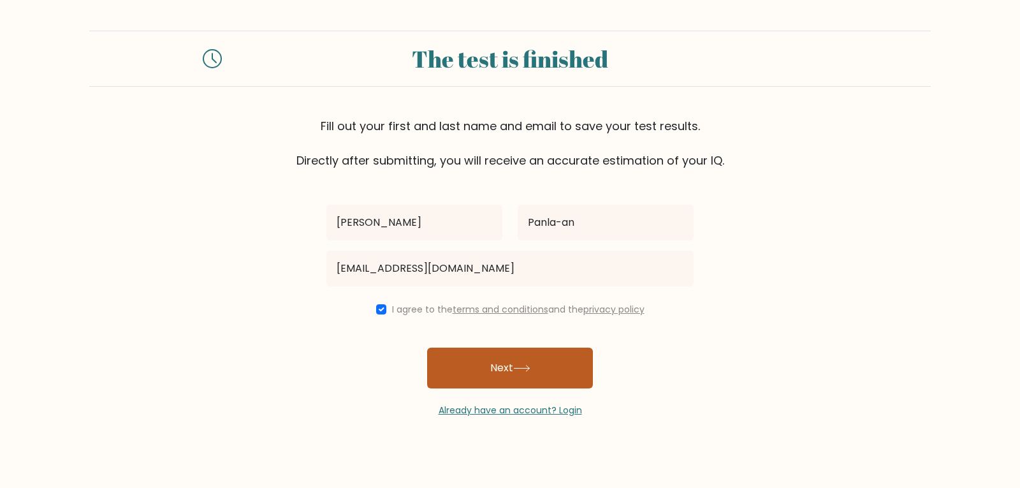
click at [558, 372] on button "Next" at bounding box center [510, 367] width 166 height 41
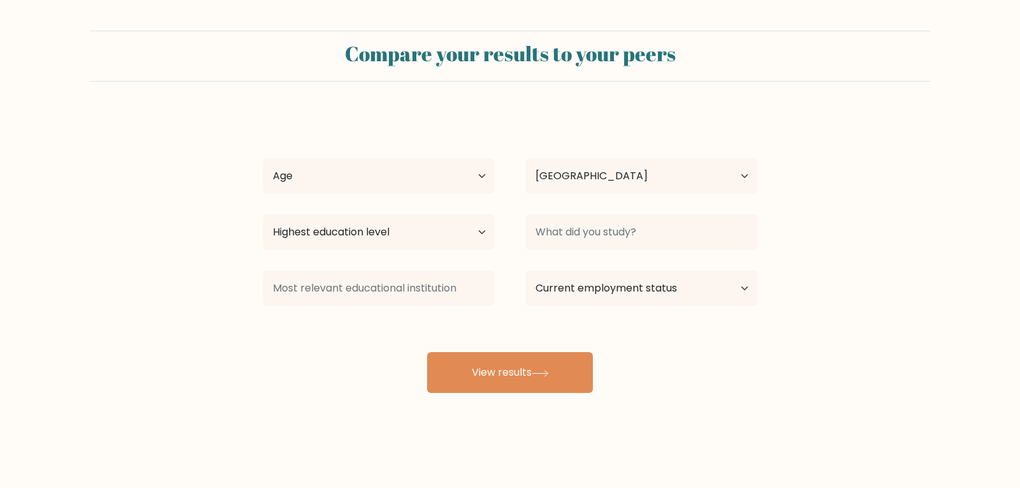
select select "PH"
click at [354, 180] on select "Age Under [DEMOGRAPHIC_DATA] [DEMOGRAPHIC_DATA] [DEMOGRAPHIC_DATA] [DEMOGRAPHIC…" at bounding box center [379, 176] width 232 height 36
select select "18_24"
click at [263, 158] on select "Age Under [DEMOGRAPHIC_DATA] [DEMOGRAPHIC_DATA] [DEMOGRAPHIC_DATA] [DEMOGRAPHIC…" at bounding box center [379, 176] width 232 height 36
click at [379, 236] on select "Highest education level No schooling Primary Lower Secondary Upper Secondary Oc…" at bounding box center [379, 232] width 232 height 36
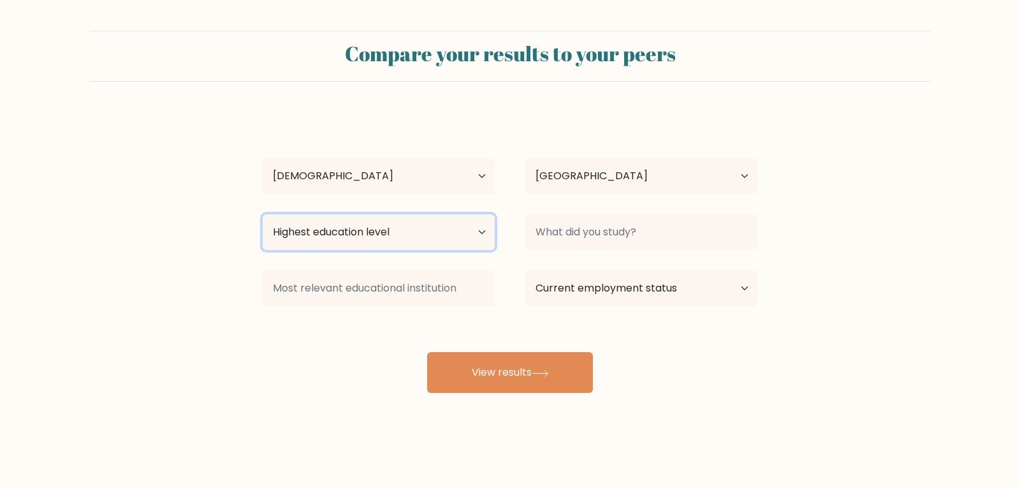
select select "bachelors_degree"
click at [263, 214] on select "Highest education level No schooling Primary Lower Secondary Upper Secondary Oc…" at bounding box center [379, 232] width 232 height 36
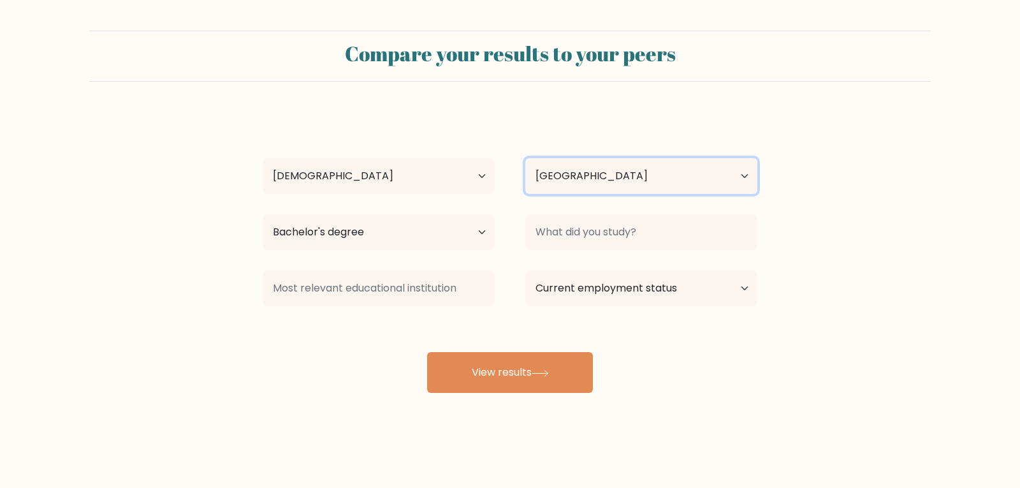
click at [620, 170] on select "Country [GEOGRAPHIC_DATA] [GEOGRAPHIC_DATA] [GEOGRAPHIC_DATA] [US_STATE] [GEOGR…" at bounding box center [641, 176] width 232 height 36
click at [634, 168] on select "Country [GEOGRAPHIC_DATA] [GEOGRAPHIC_DATA] [GEOGRAPHIC_DATA] [US_STATE] [GEOGR…" at bounding box center [641, 176] width 232 height 36
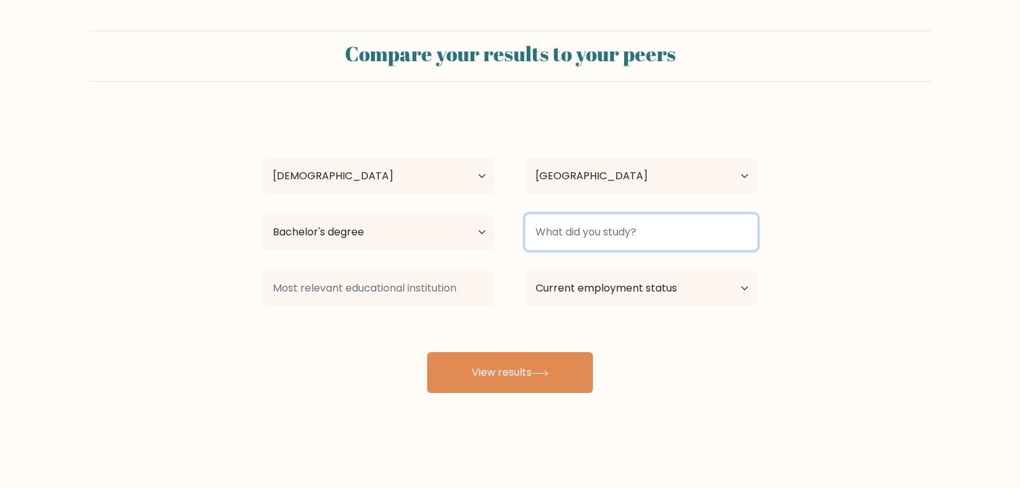
click at [610, 233] on input at bounding box center [641, 232] width 232 height 36
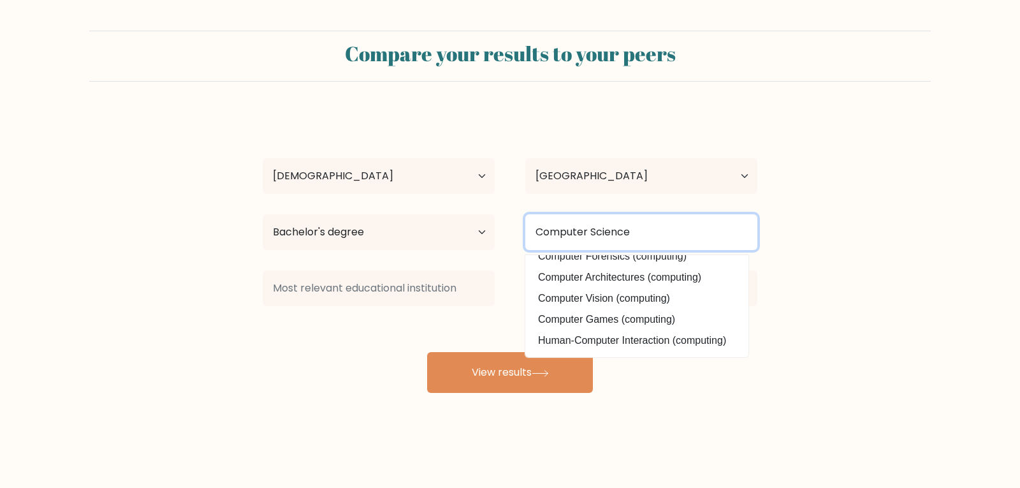
scroll to position [124, 0]
type input "Computer Science"
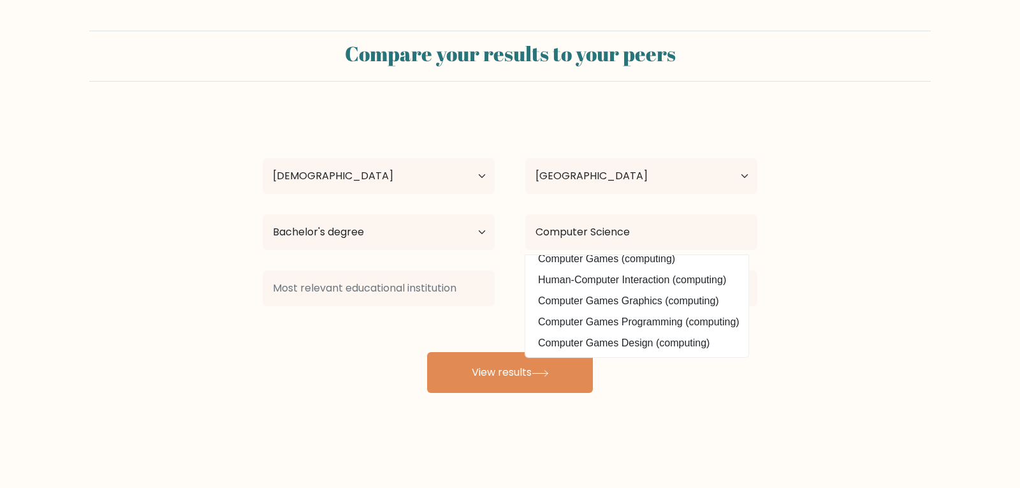
click at [101, 302] on form "Compare your results to your peers [PERSON_NAME]-an Age Under [DEMOGRAPHIC_DATA…" at bounding box center [510, 212] width 1020 height 362
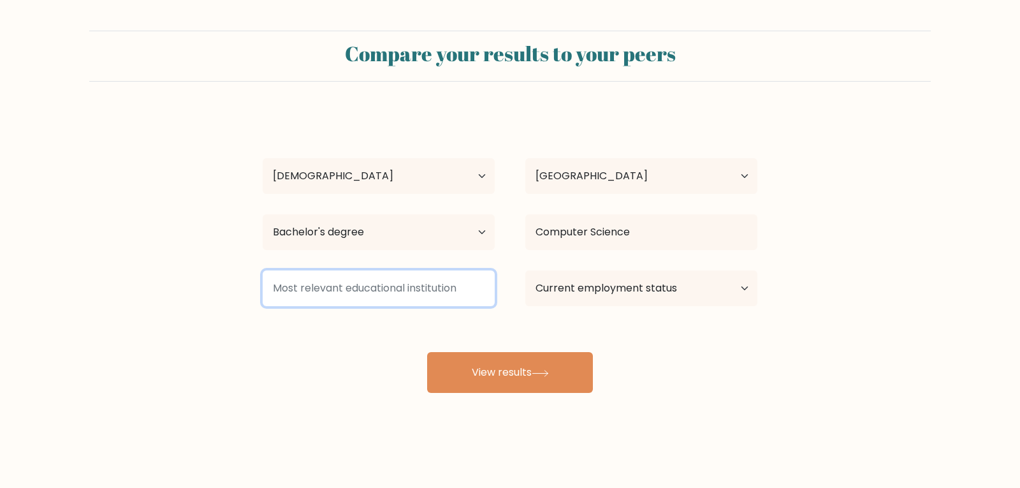
click at [341, 296] on input at bounding box center [379, 288] width 232 height 36
click at [344, 295] on input at bounding box center [379, 288] width 232 height 36
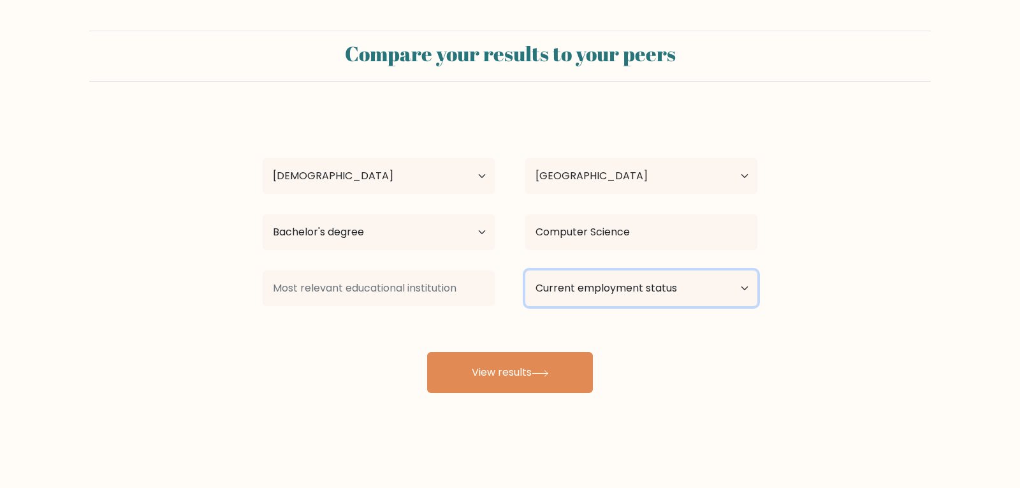
click at [641, 293] on select "Current employment status Employed Student Retired Other / prefer not to answer" at bounding box center [641, 288] width 232 height 36
select select "other"
click at [525, 270] on select "Current employment status Employed Student Retired Other / prefer not to answer" at bounding box center [641, 288] width 232 height 36
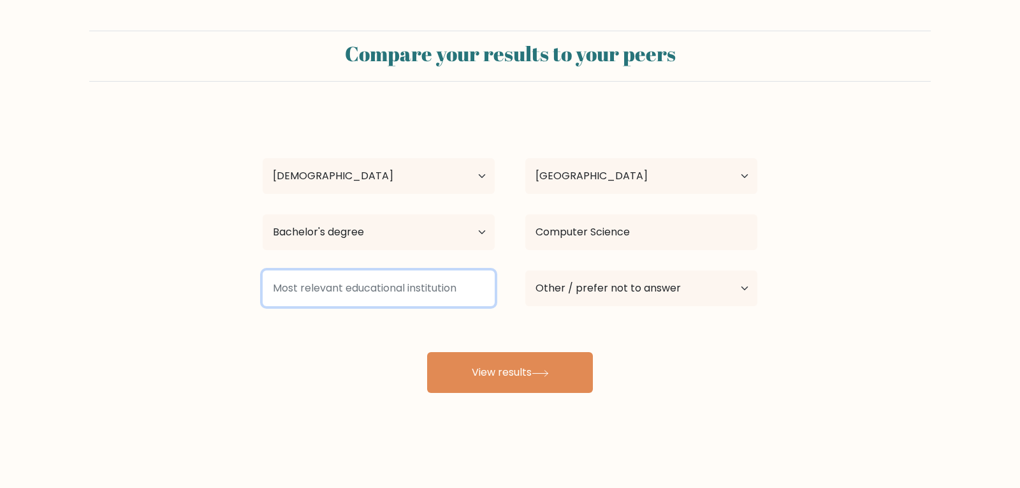
click at [427, 295] on input at bounding box center [379, 288] width 232 height 36
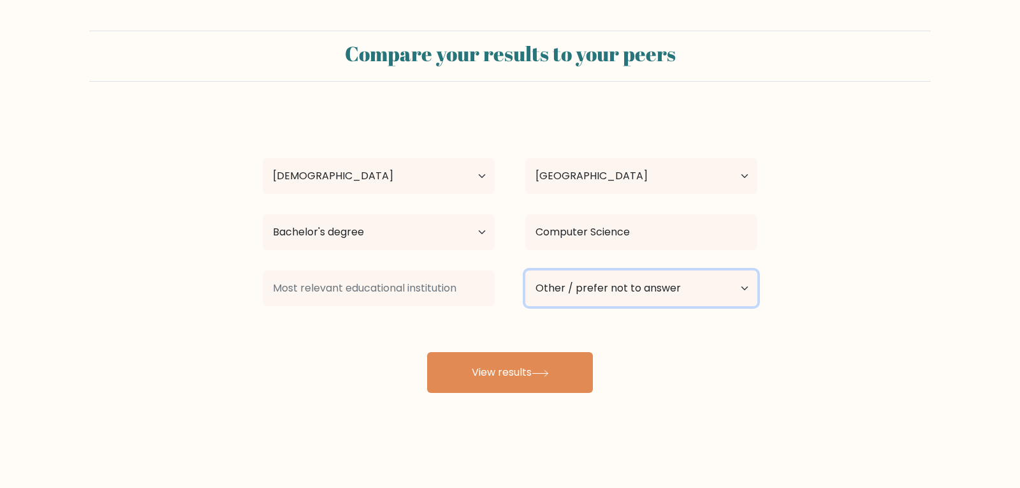
click at [617, 273] on select "Current employment status Employed Student Retired Other / prefer not to answer" at bounding box center [641, 288] width 232 height 36
click at [525, 270] on select "Current employment status Employed Student Retired Other / prefer not to answer" at bounding box center [641, 288] width 232 height 36
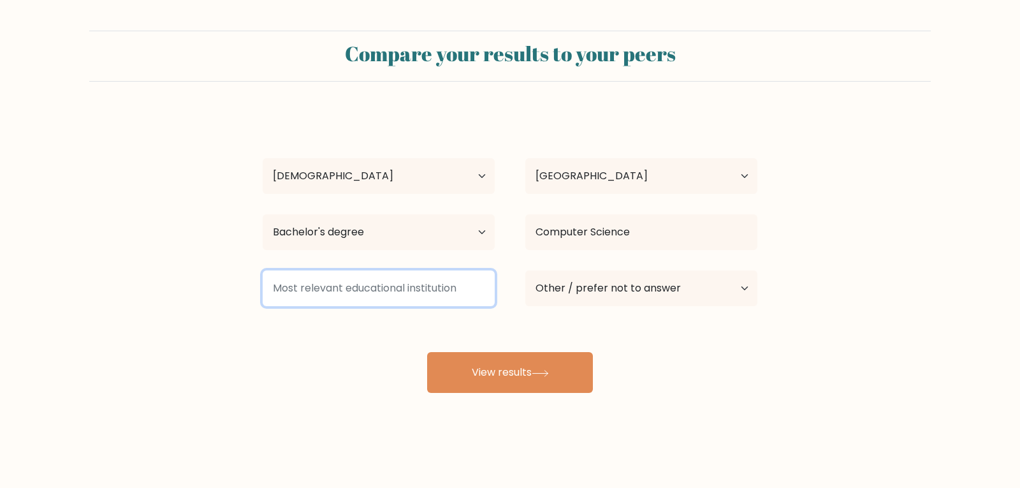
click at [372, 293] on input at bounding box center [379, 288] width 232 height 36
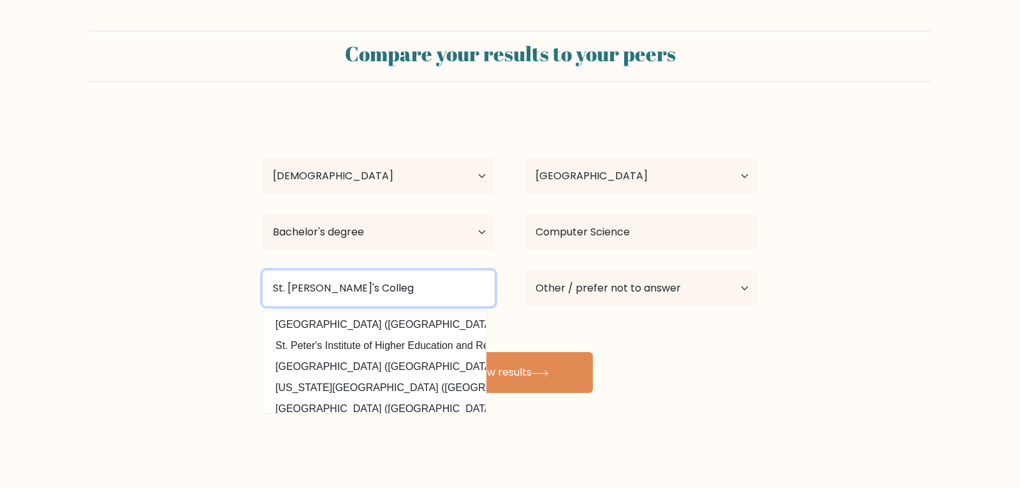
type input "St. Peter's College"
click at [381, 283] on input "St. Peter's College" at bounding box center [379, 288] width 232 height 36
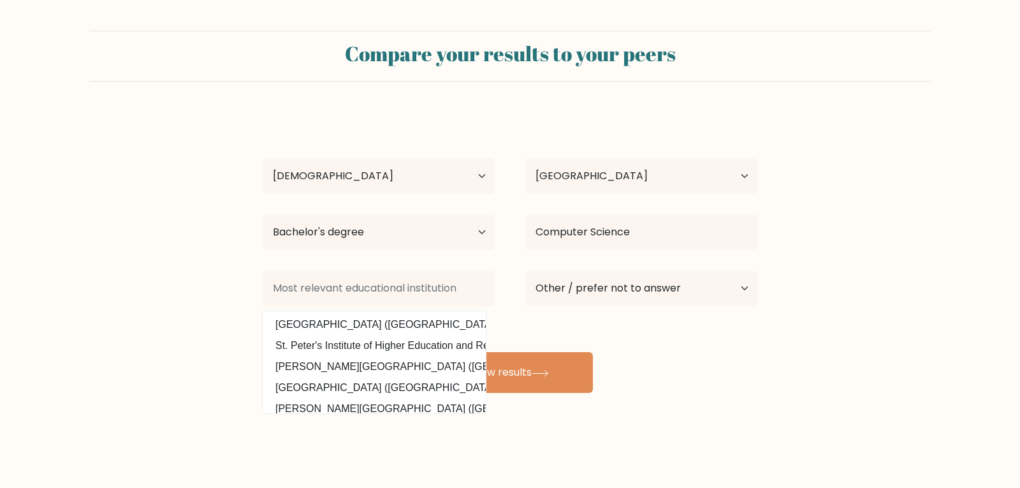
click at [107, 289] on form "Compare your results to your peers Peter James Panla-an Age Under 18 years old …" at bounding box center [510, 212] width 1020 height 362
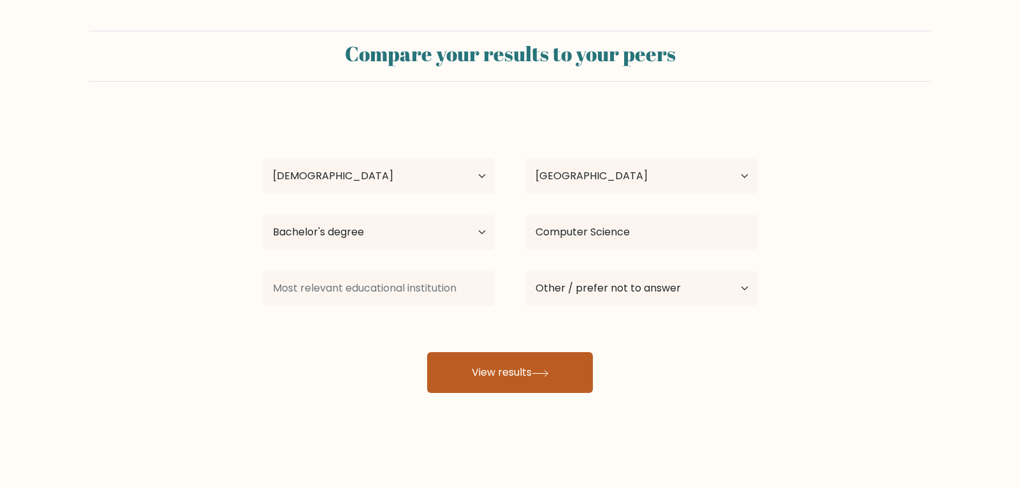
click at [549, 366] on button "View results" at bounding box center [510, 372] width 166 height 41
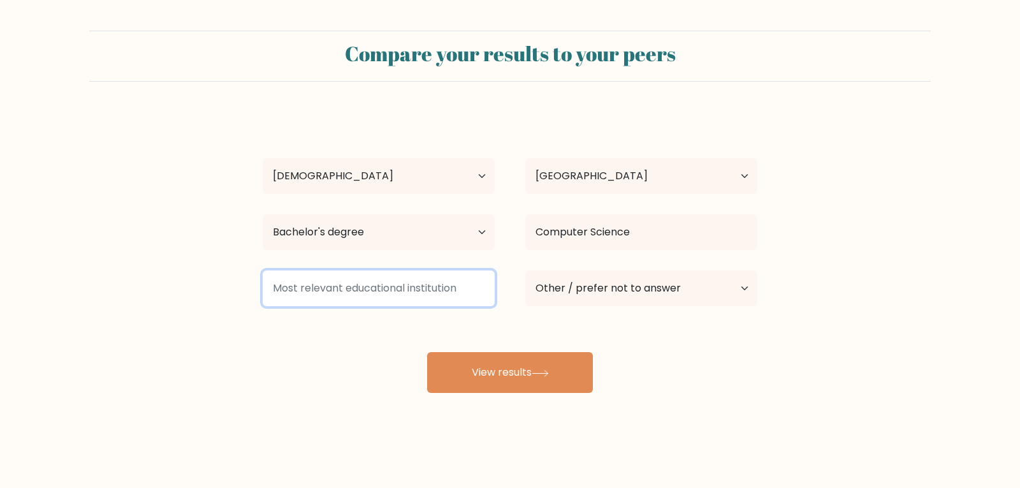
click at [333, 289] on input at bounding box center [379, 288] width 232 height 36
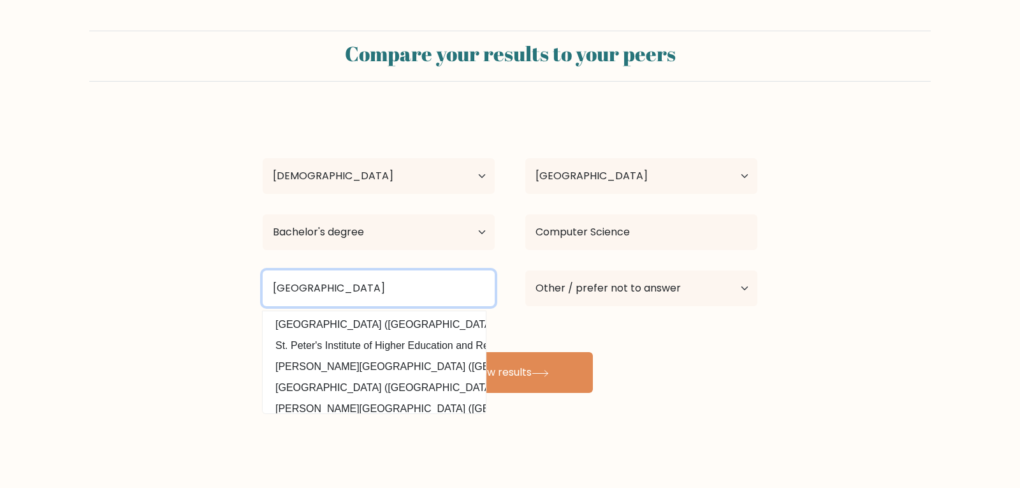
type input "St. Peter's College"
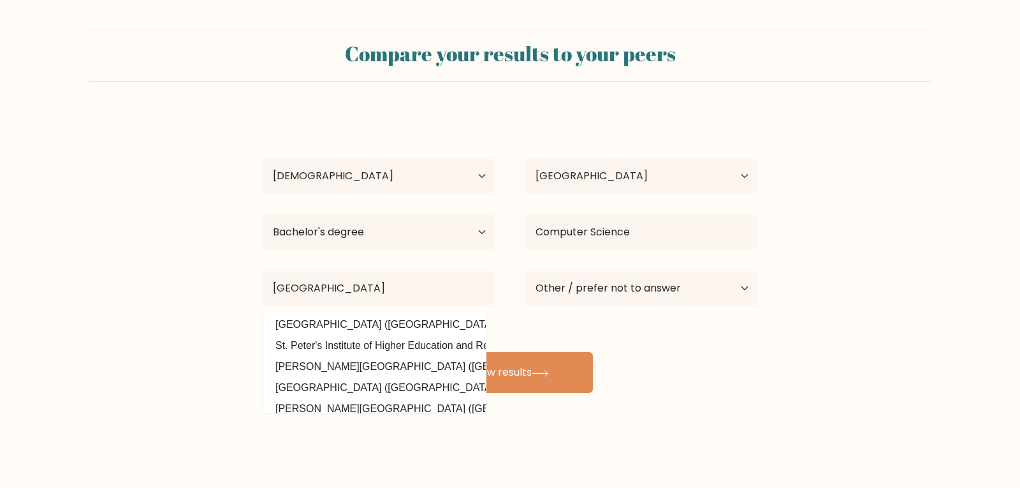
click at [182, 268] on form "Compare your results to your peers Peter James Panla-an Age Under 18 years old …" at bounding box center [510, 212] width 1020 height 362
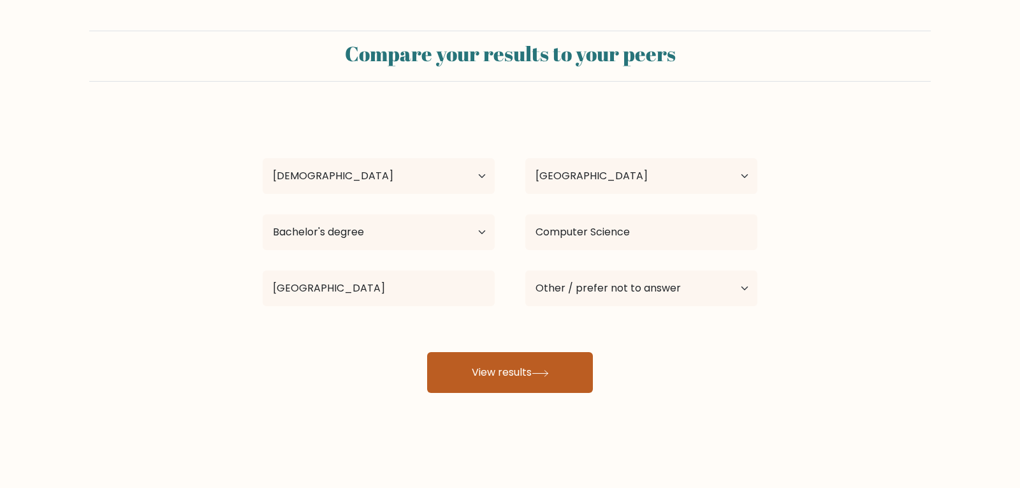
click at [503, 369] on button "View results" at bounding box center [510, 372] width 166 height 41
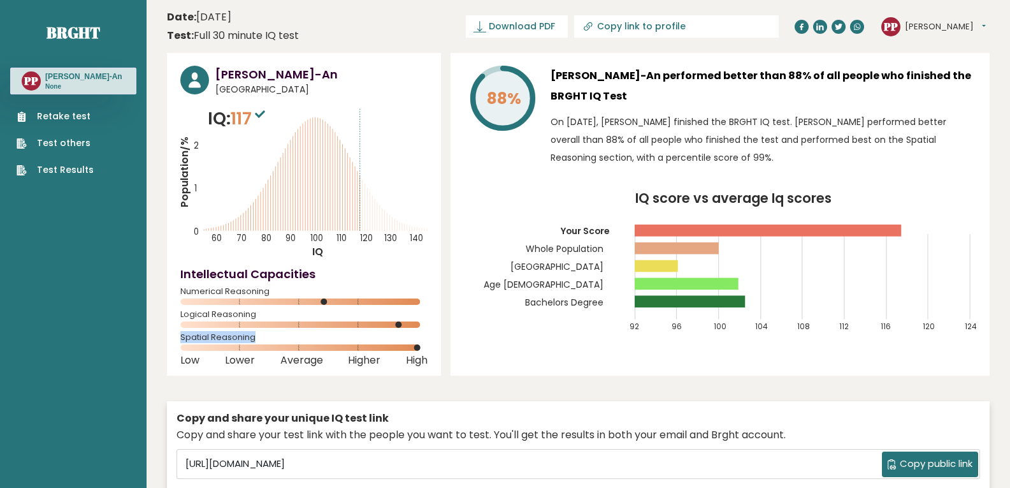
drag, startPoint x: 180, startPoint y: 335, endPoint x: 279, endPoint y: 335, distance: 98.2
click at [279, 335] on span "Spatial Reasoning" at bounding box center [303, 337] width 247 height 5
copy span "Spatial Reasoning"
